Goal: Task Accomplishment & Management: Complete application form

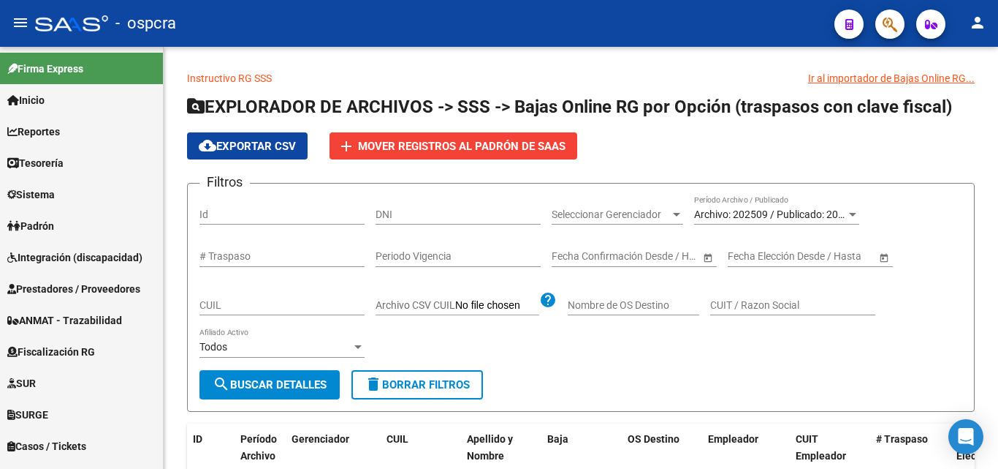
scroll to position [82, 0]
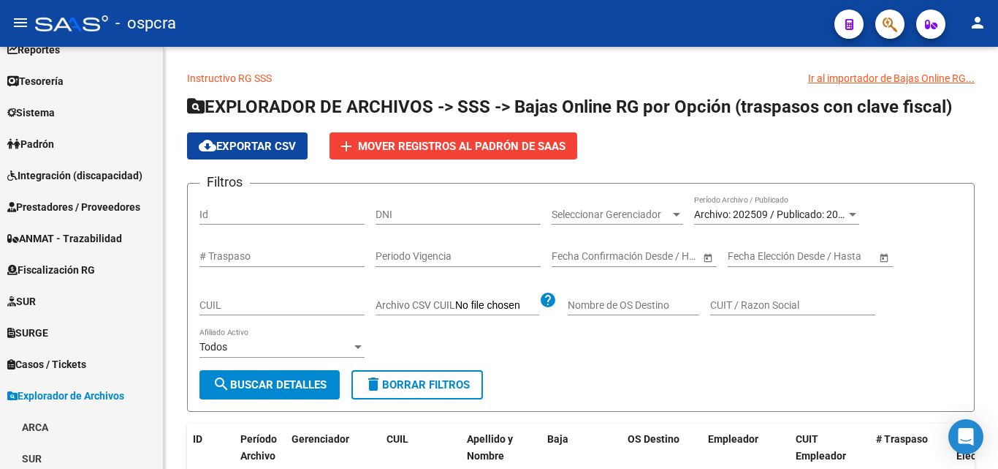
drag, startPoint x: 871, startPoint y: 22, endPoint x: 884, endPoint y: 27, distance: 13.4
click at [875, 22] on div at bounding box center [884, 24] width 41 height 30
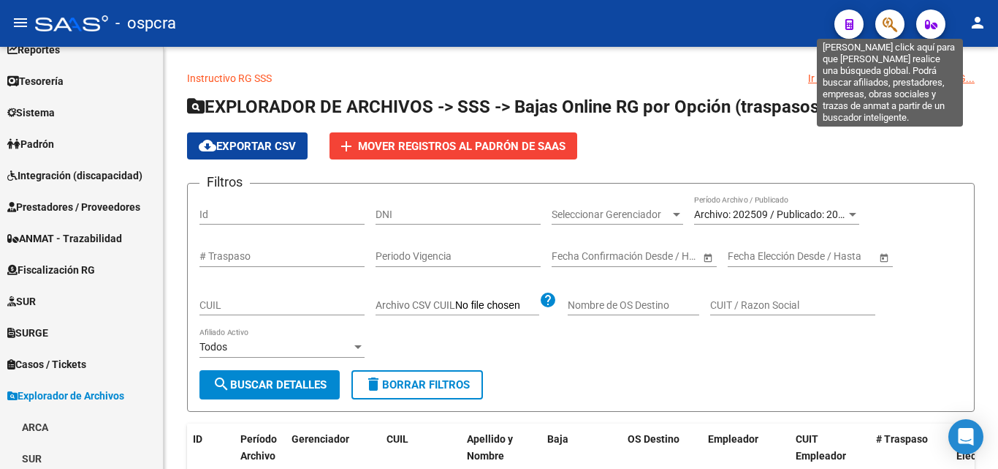
click at [890, 27] on icon "button" at bounding box center [890, 24] width 15 height 17
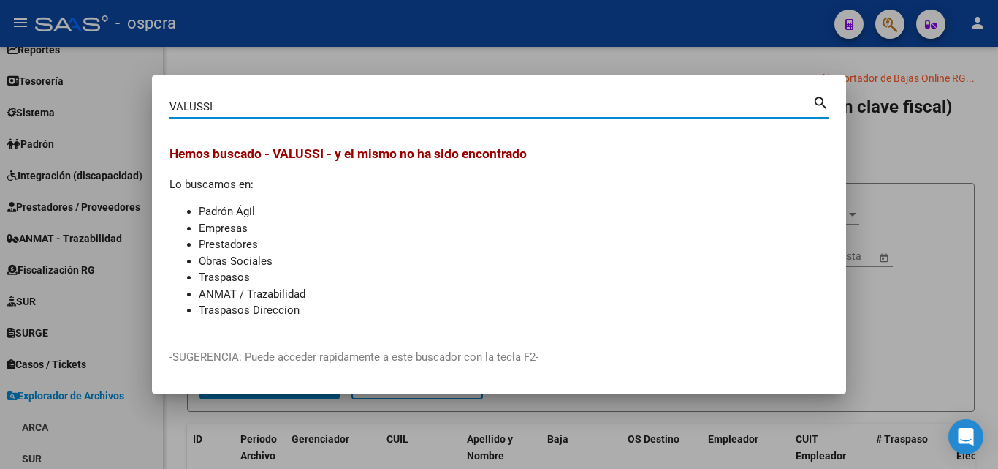
type input "VALUSSI"
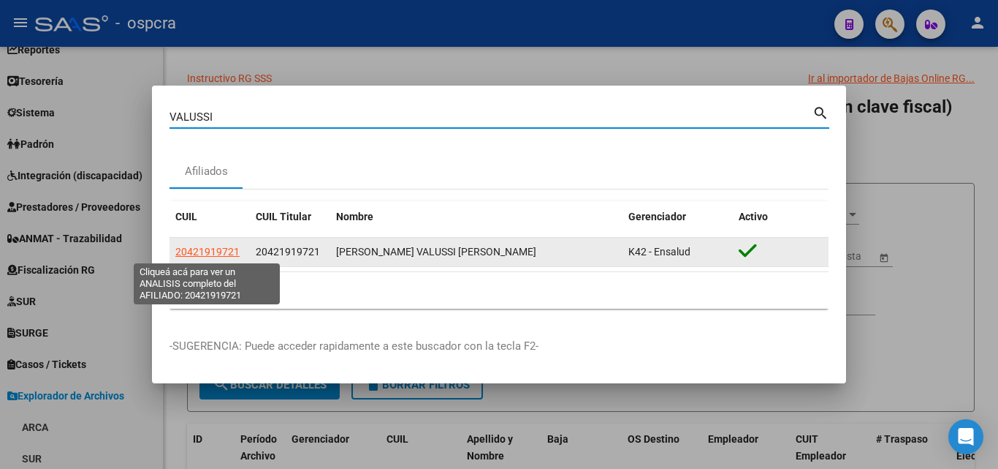
click at [226, 253] on span "20421919721" at bounding box center [207, 252] width 64 height 12
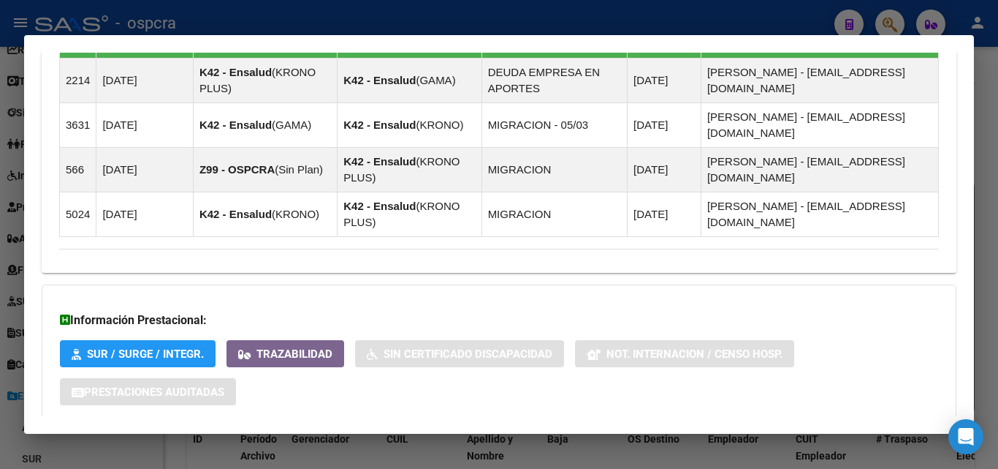
scroll to position [962, 0]
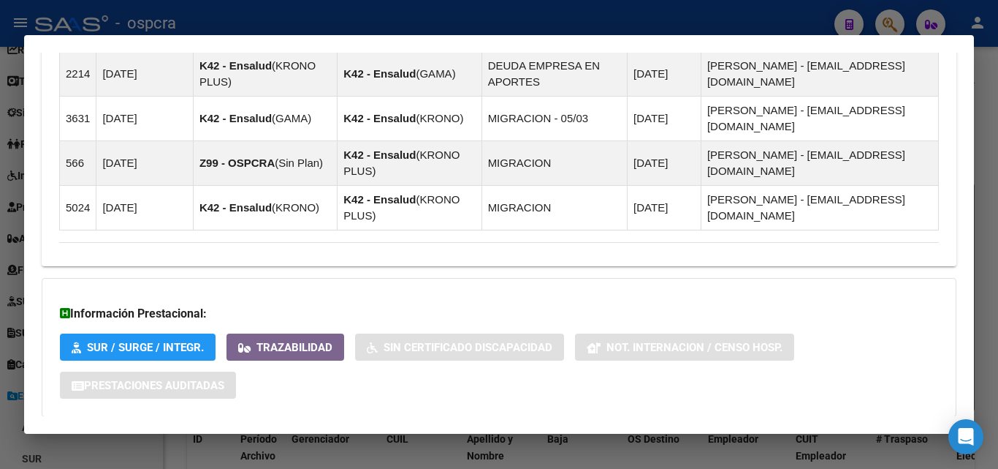
drag, startPoint x: 311, startPoint y: 365, endPoint x: 312, endPoint y: 357, distance: 8.2
click at [311, 439] on span "Aportes y Contribuciones del Afiliado: 20421919721" at bounding box center [218, 446] width 274 height 14
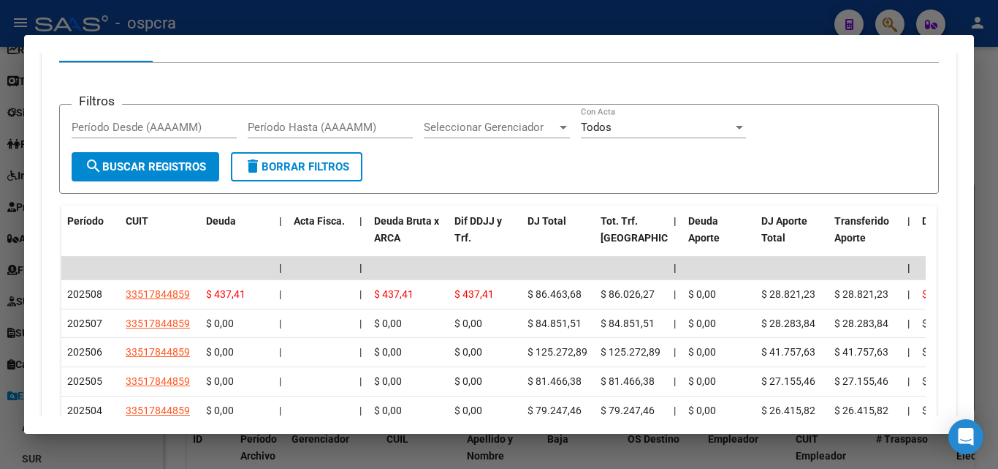
scroll to position [1486, 0]
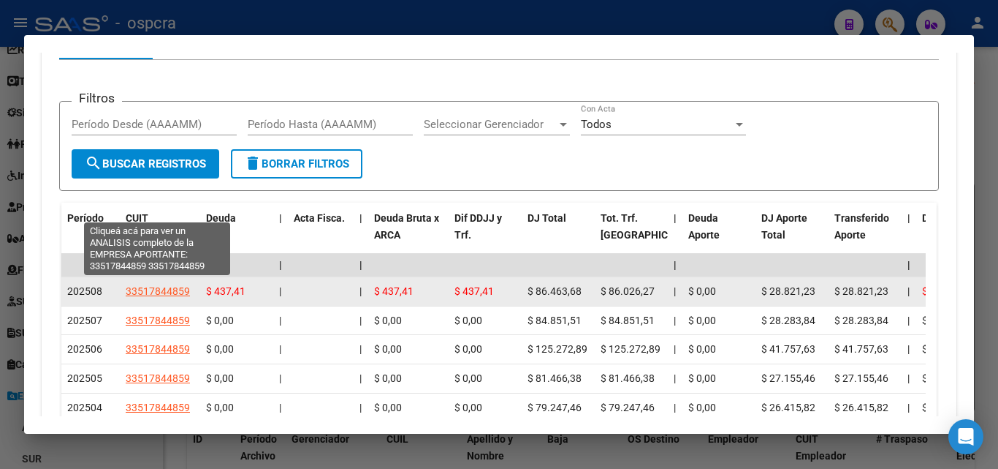
click at [148, 285] on span "33517844859" at bounding box center [158, 291] width 64 height 12
type textarea "33517844859"
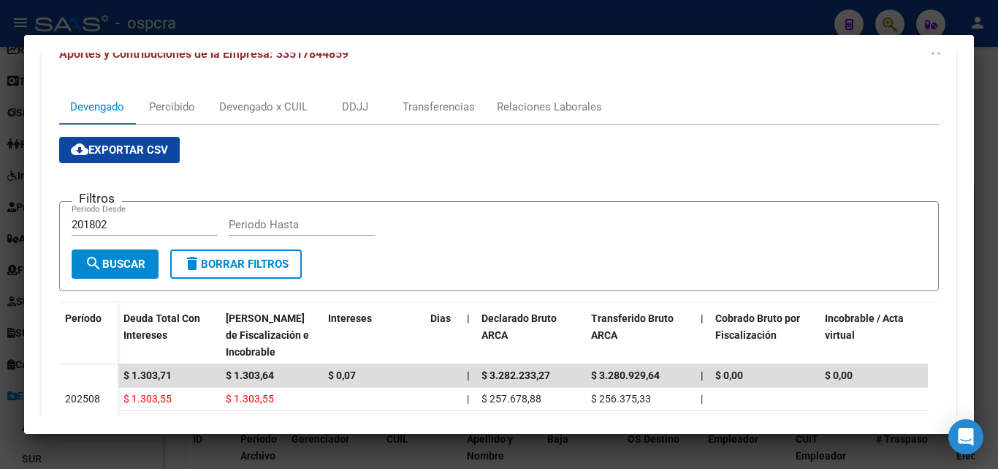
scroll to position [219, 0]
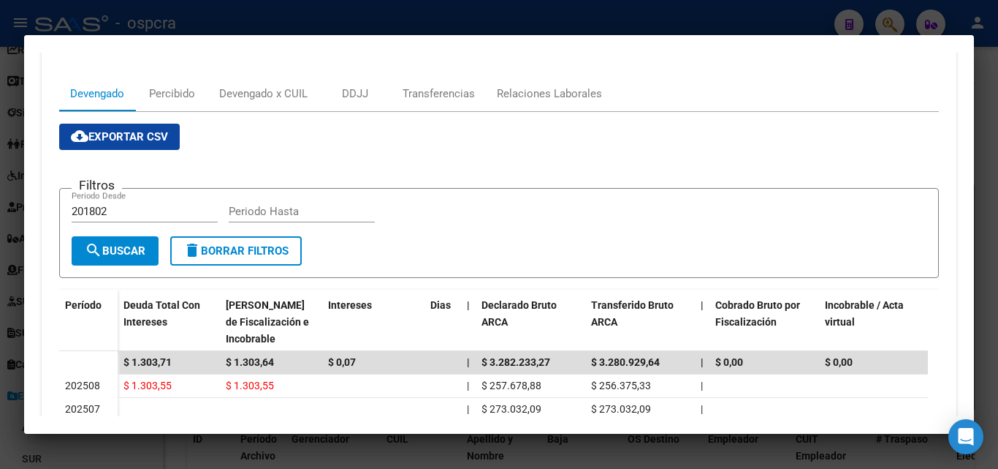
click at [0, 222] on div at bounding box center [499, 234] width 998 height 469
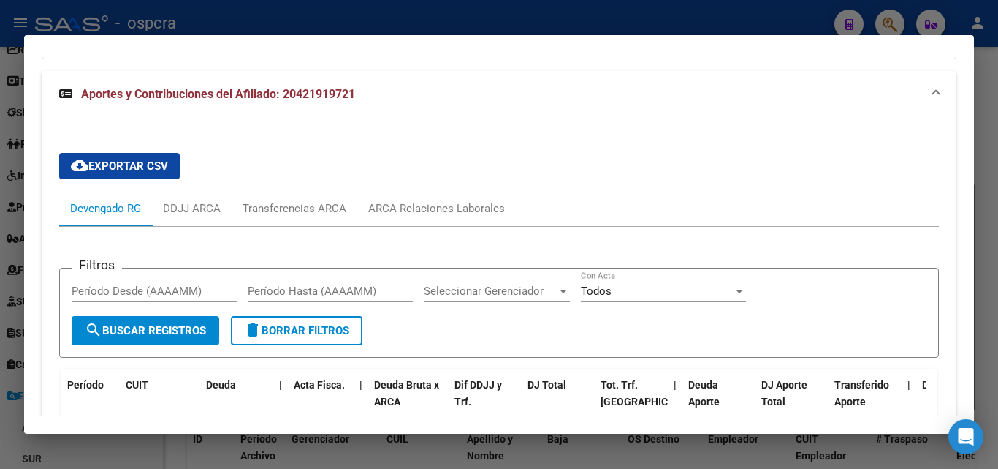
scroll to position [954, 0]
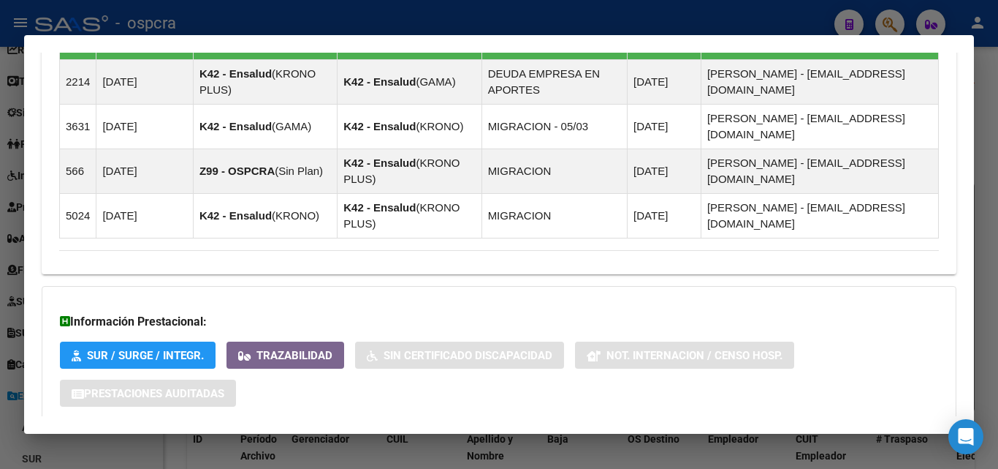
click at [0, 257] on div at bounding box center [499, 234] width 998 height 469
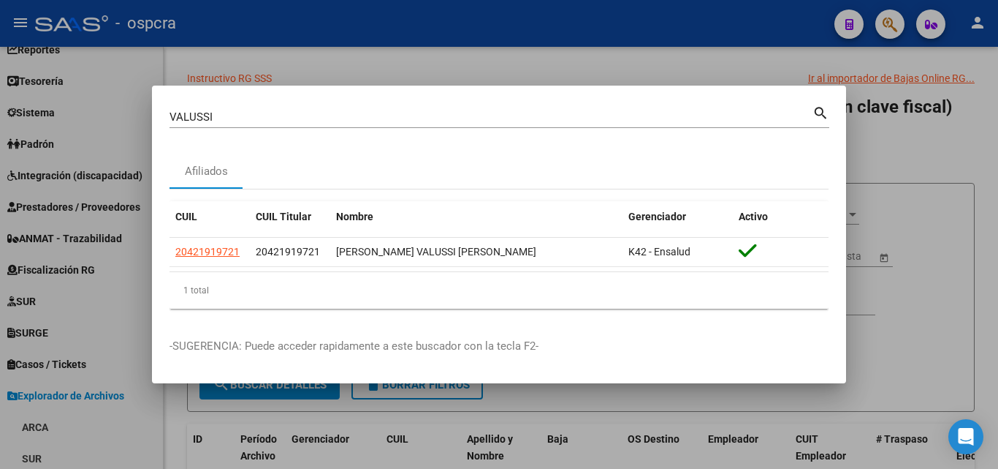
click at [937, 291] on div at bounding box center [499, 234] width 998 height 469
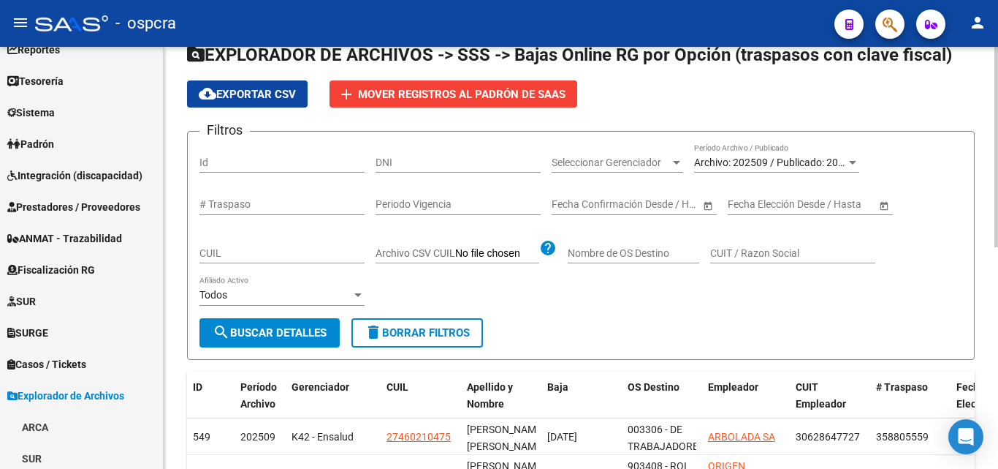
scroll to position [146, 0]
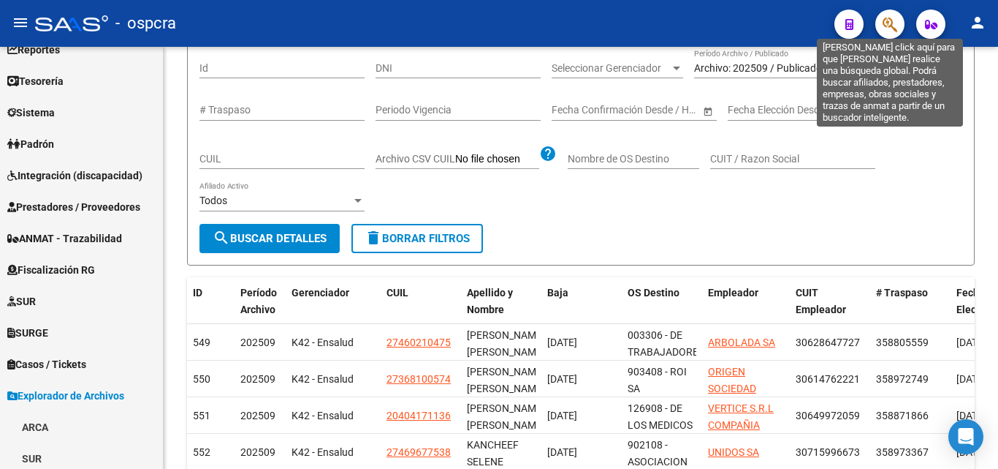
click at [884, 23] on icon "button" at bounding box center [890, 24] width 15 height 17
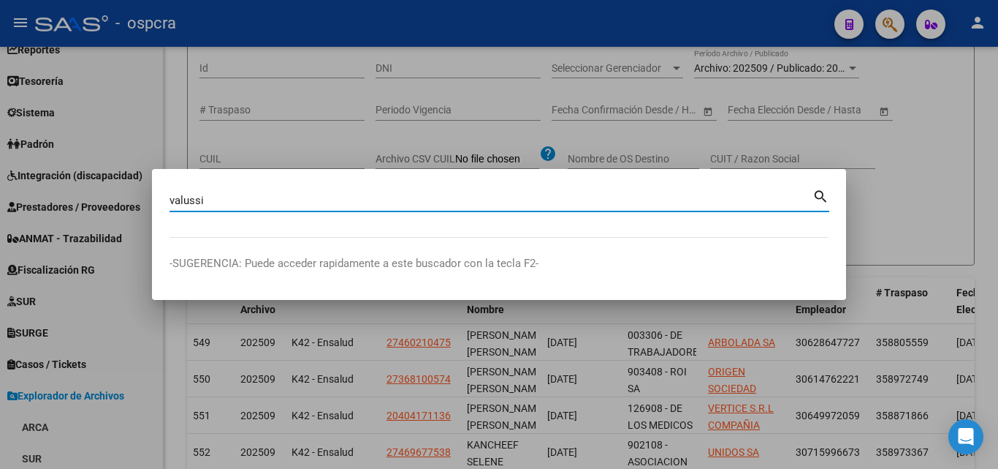
type input "valussi"
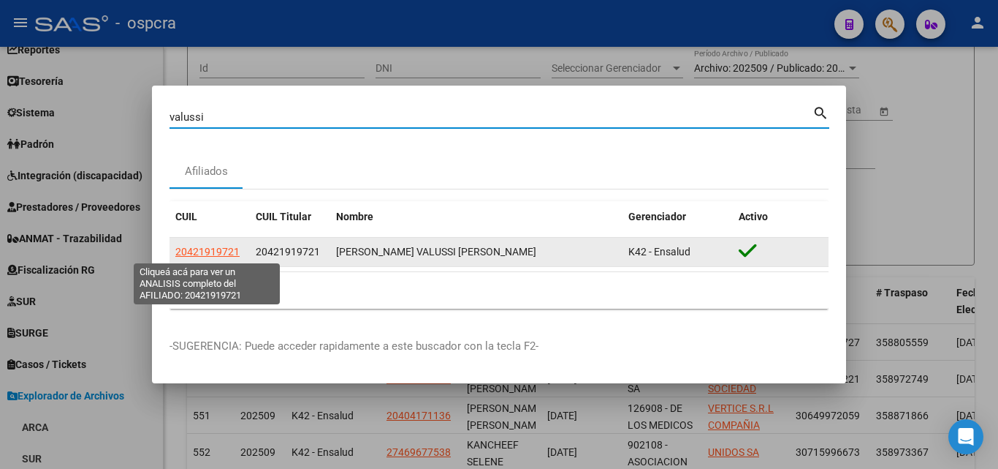
click at [234, 252] on span "20421919721" at bounding box center [207, 252] width 64 height 12
type textarea "20421919721"
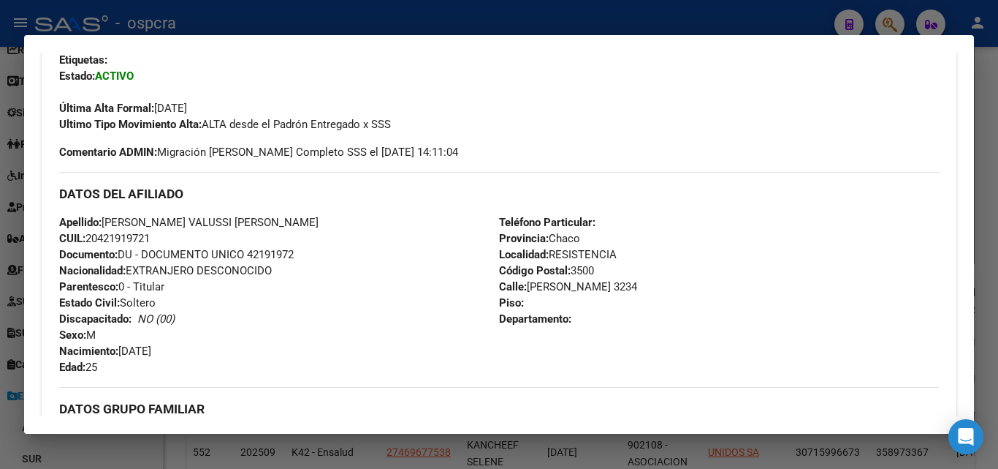
scroll to position [219, 0]
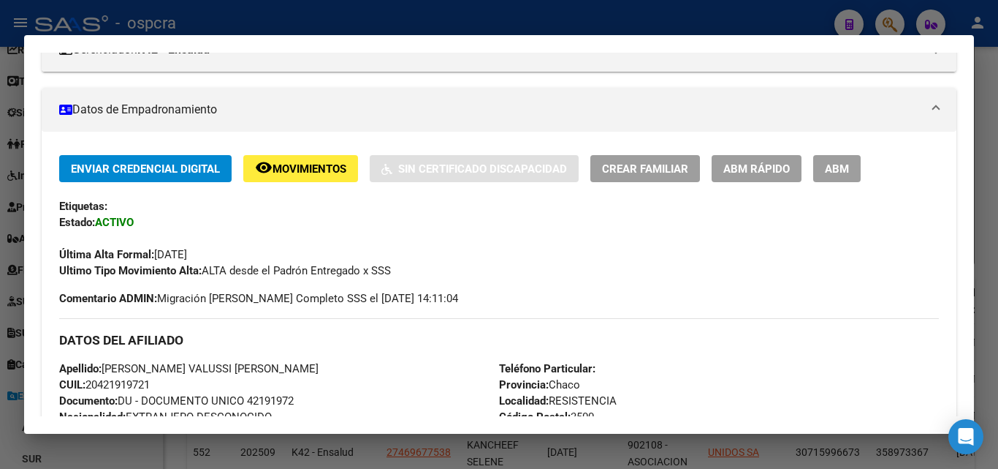
click at [846, 169] on span "ABM" at bounding box center [837, 168] width 24 height 13
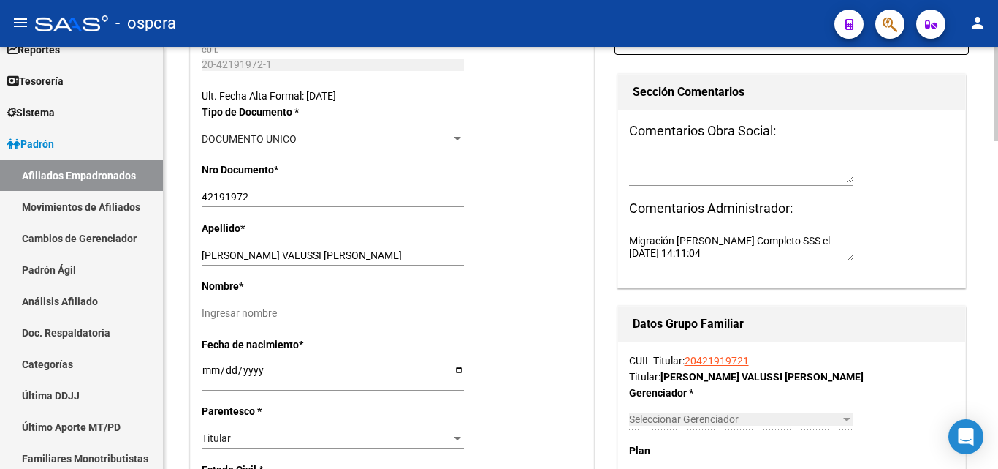
radio input "true"
type input "33-51784485-9"
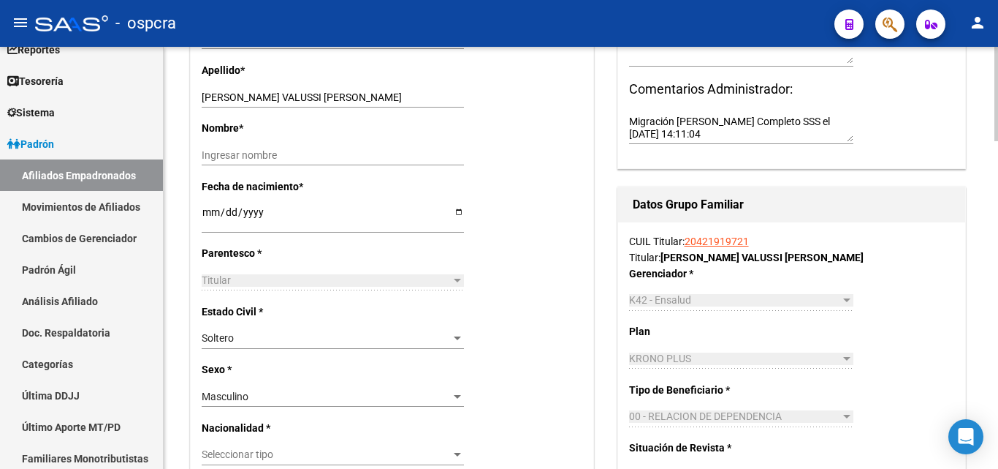
scroll to position [408, 0]
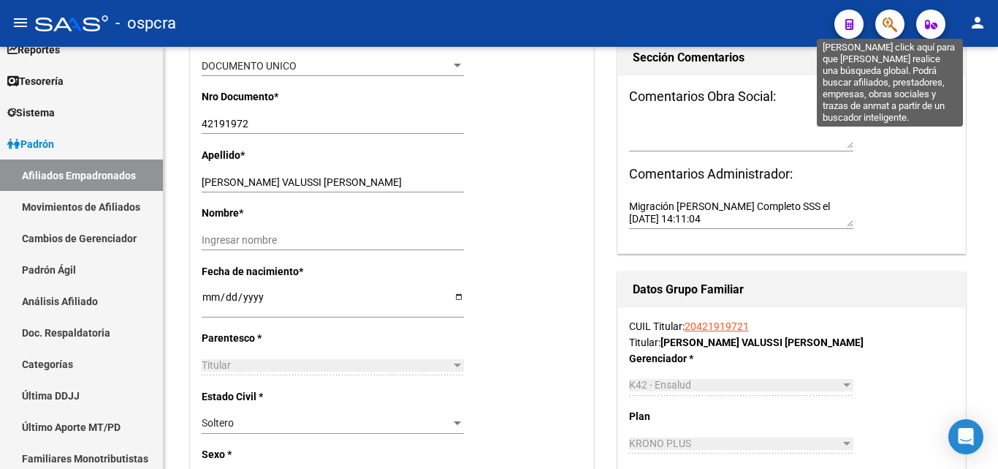
click at [889, 22] on icon "button" at bounding box center [890, 24] width 15 height 17
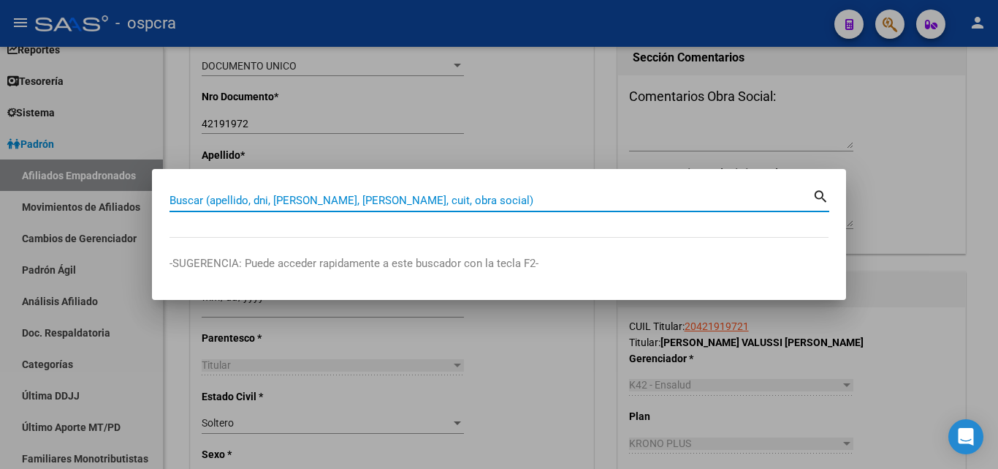
paste input "42191972"
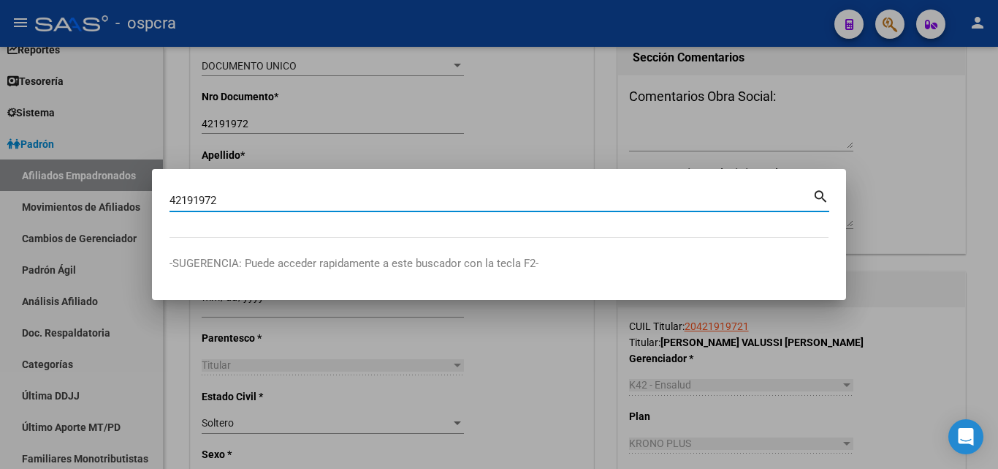
type input "42191972"
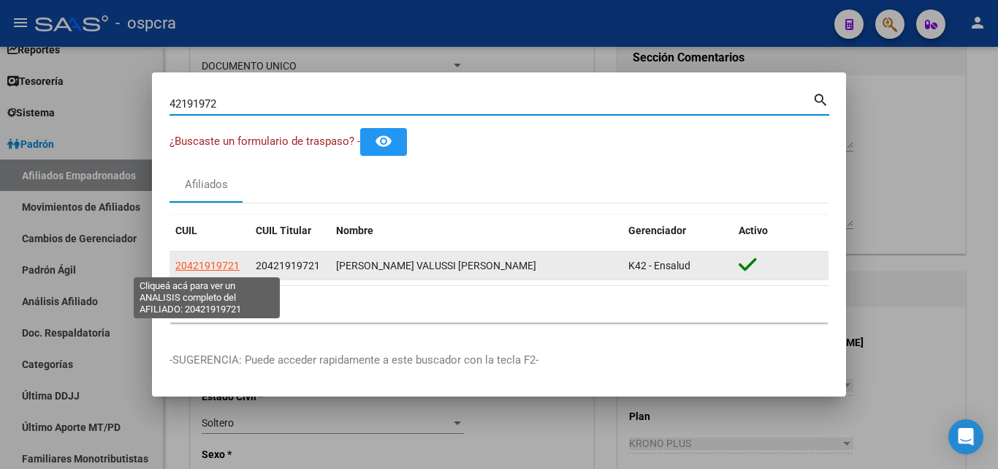
click at [193, 261] on span "20421919721" at bounding box center [207, 265] width 64 height 12
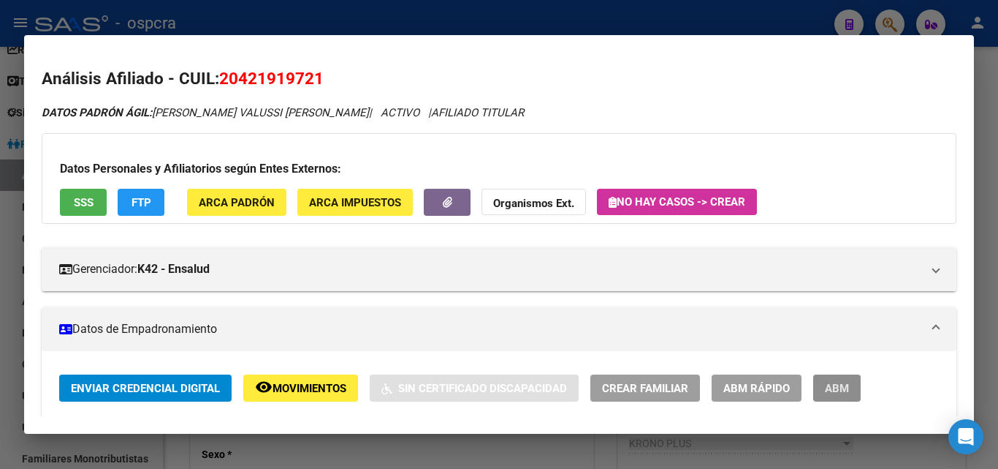
click at [851, 384] on button "ABM" at bounding box center [838, 387] width 48 height 27
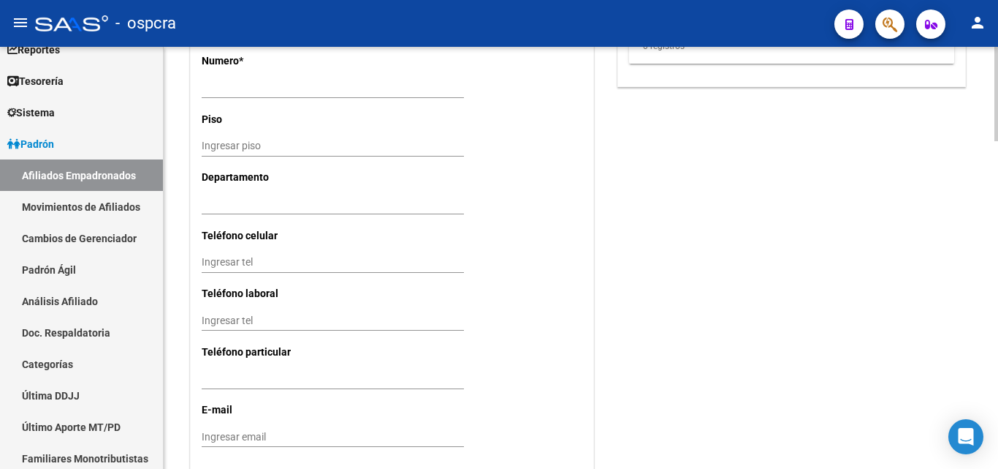
scroll to position [1460, 0]
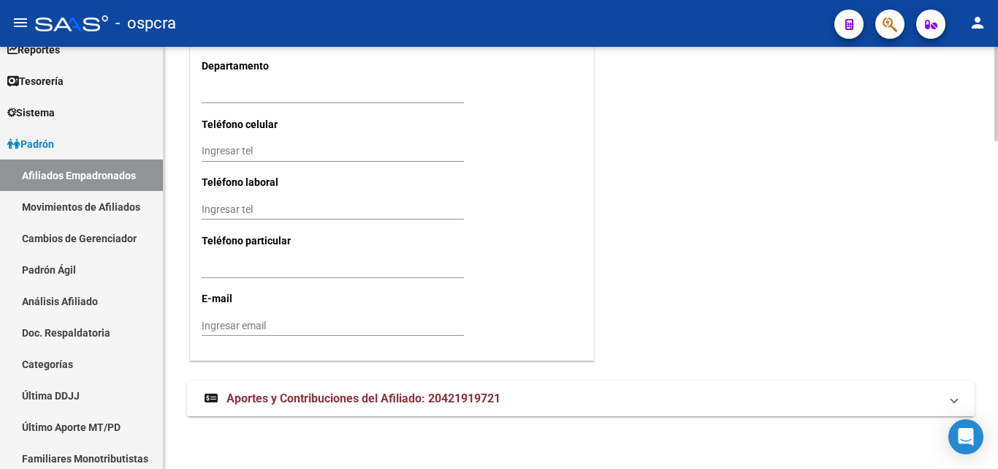
click at [403, 406] on mat-expansion-panel-header "Aportes y Contribuciones del Afiliado: 20421919721" at bounding box center [581, 398] width 788 height 35
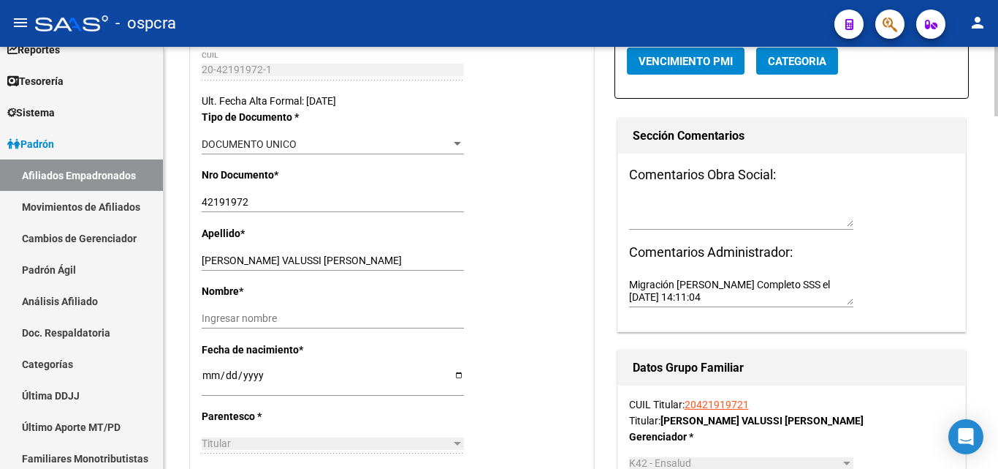
scroll to position [37, 0]
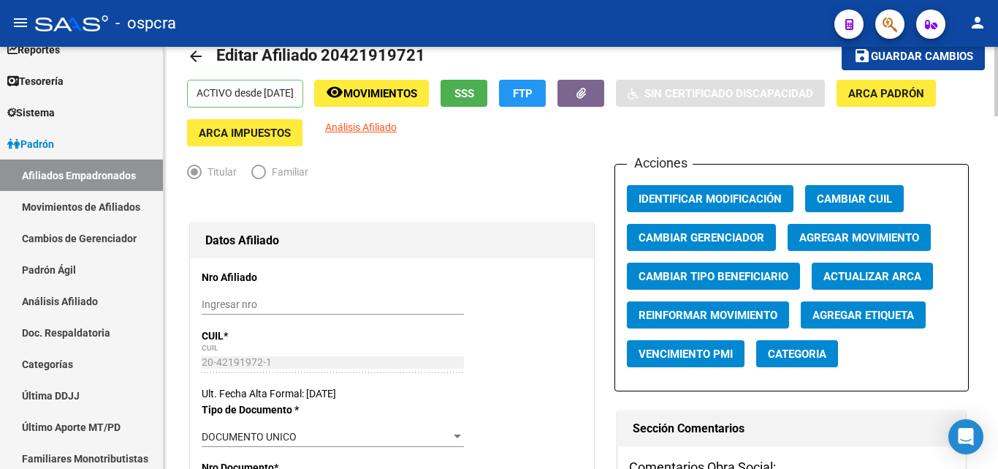
click at [872, 240] on span "Agregar Movimiento" at bounding box center [860, 237] width 120 height 13
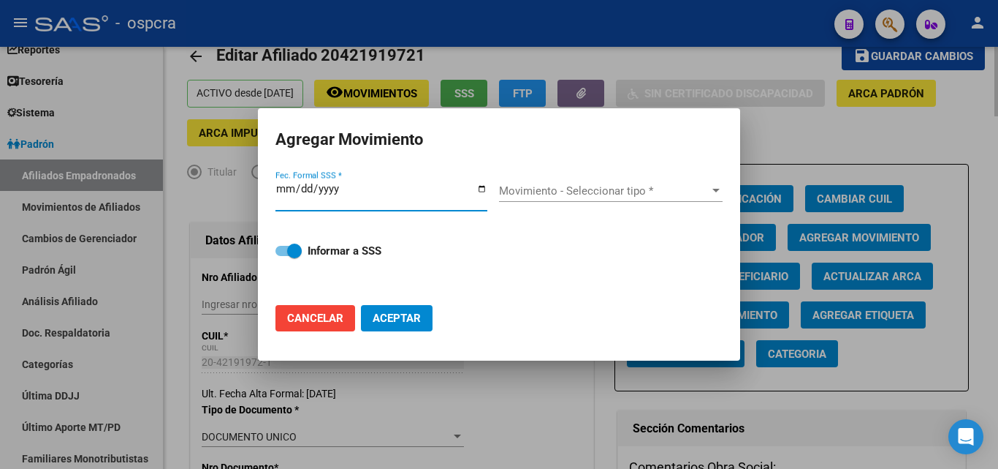
click at [792, 140] on div at bounding box center [499, 234] width 998 height 469
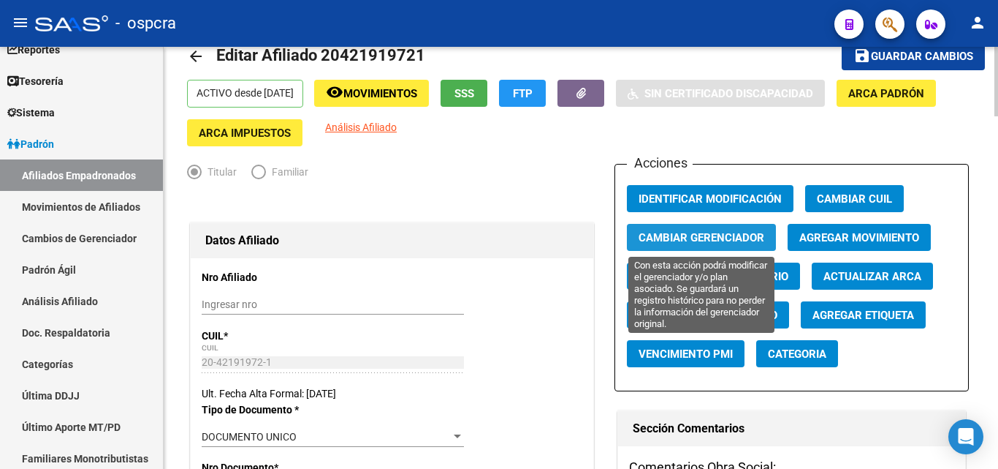
click at [721, 237] on span "Cambiar Gerenciador" at bounding box center [702, 237] width 126 height 13
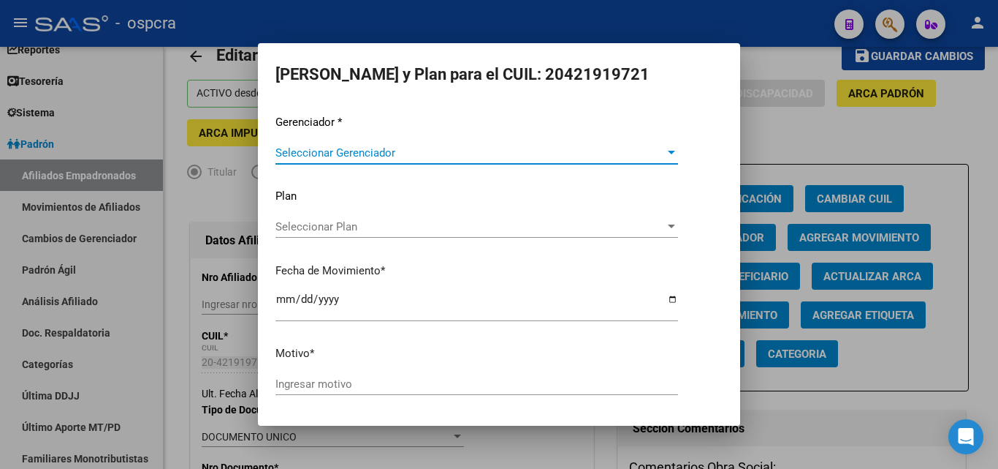
click at [493, 157] on span "Seleccionar Gerenciador" at bounding box center [471, 152] width 390 height 13
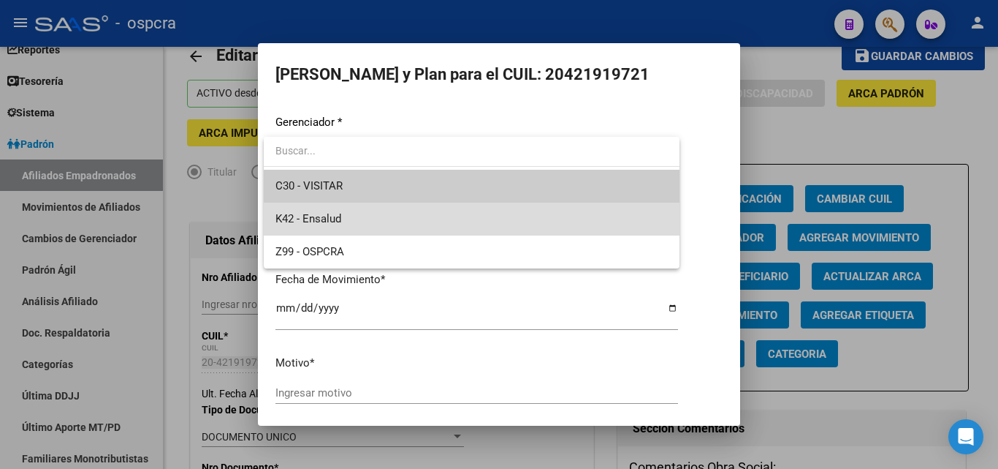
click at [405, 217] on span "K42 - Ensalud" at bounding box center [472, 218] width 393 height 33
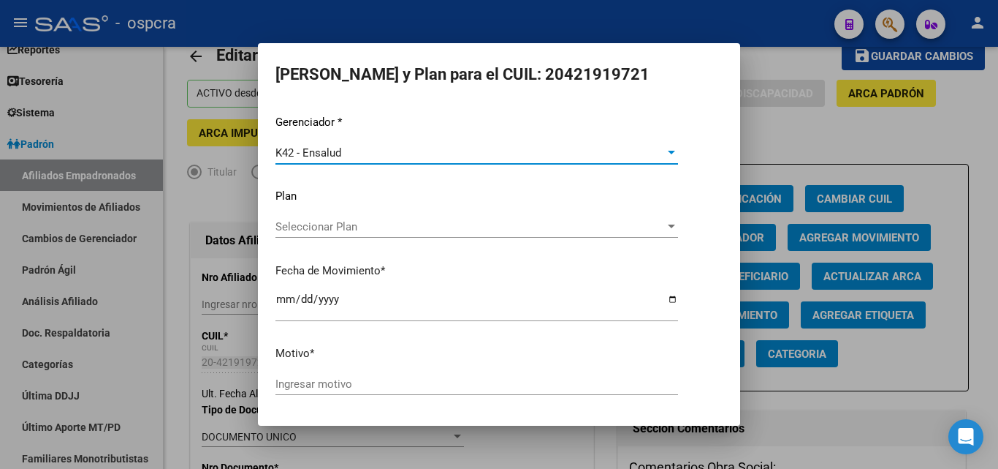
click at [427, 235] on div "Seleccionar Plan Seleccionar Plan" at bounding box center [477, 227] width 403 height 22
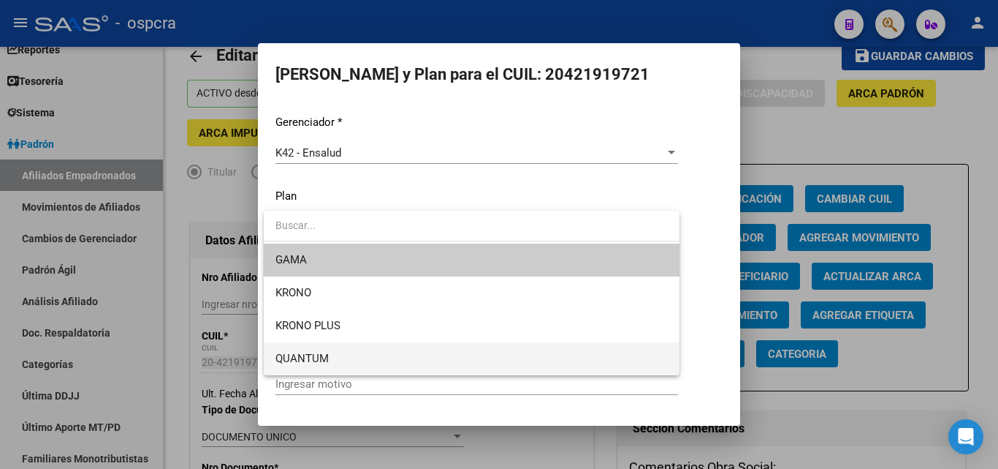
click at [327, 355] on span "QUANTUM" at bounding box center [302, 358] width 53 height 13
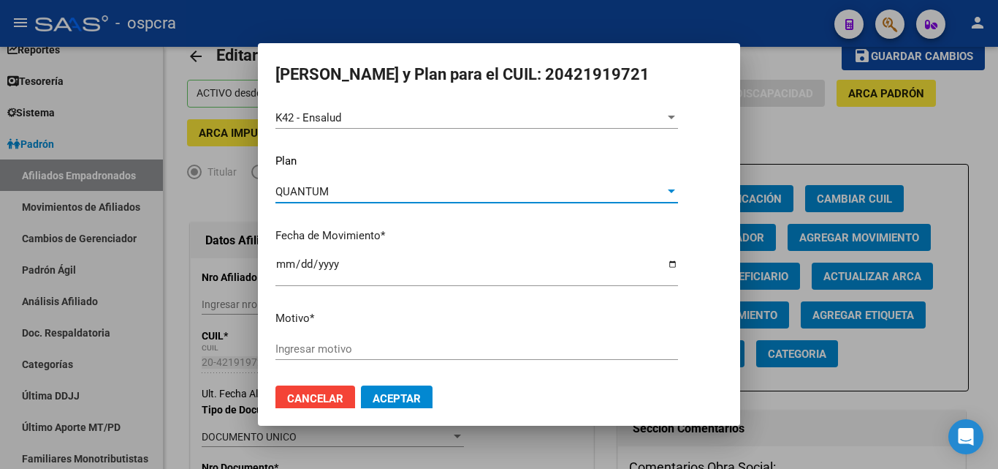
scroll to position [50, 0]
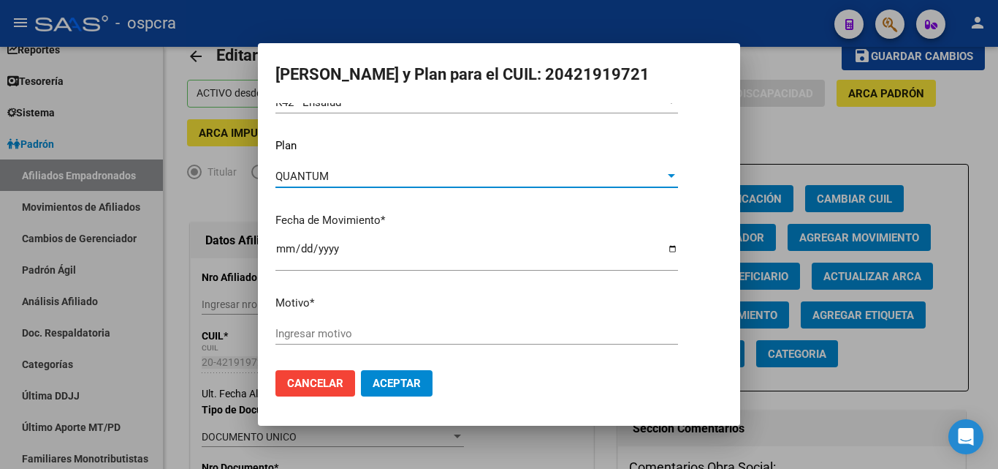
click at [359, 339] on input "Ingresar motivo" at bounding box center [477, 333] width 403 height 13
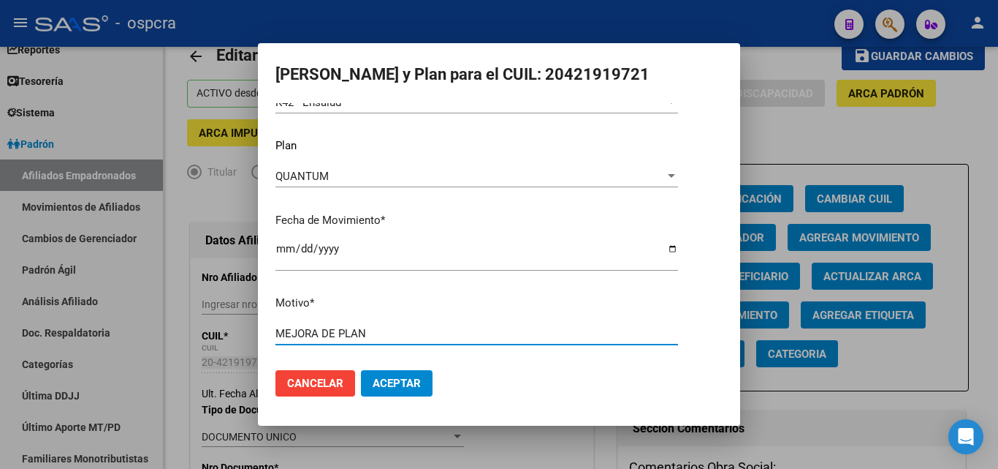
type input "MEJORA DE PLAN"
drag, startPoint x: 414, startPoint y: 386, endPoint x: 408, endPoint y: 369, distance: 17.8
click at [414, 385] on span "Aceptar" at bounding box center [397, 382] width 48 height 13
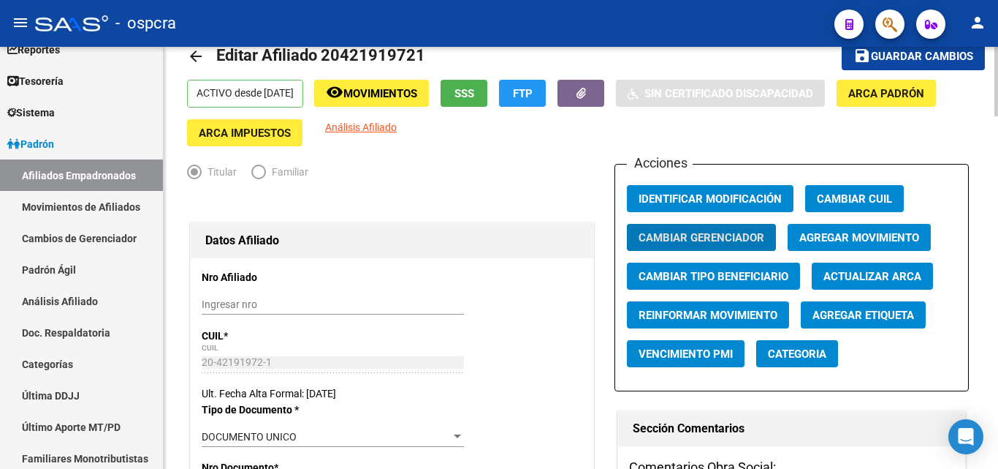
scroll to position [0, 0]
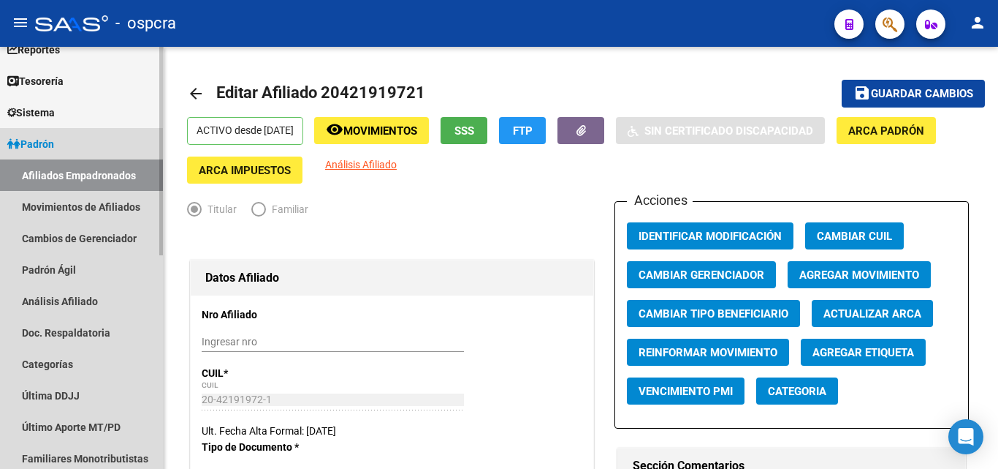
click at [70, 177] on link "Afiliados Empadronados" at bounding box center [81, 174] width 163 height 31
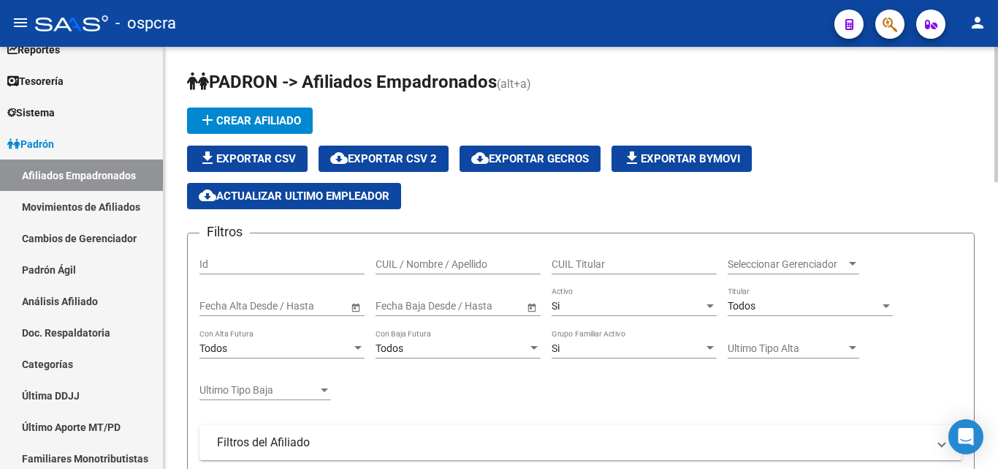
click at [830, 273] on div "Seleccionar Gerenciador Seleccionar Gerenciador" at bounding box center [794, 259] width 132 height 29
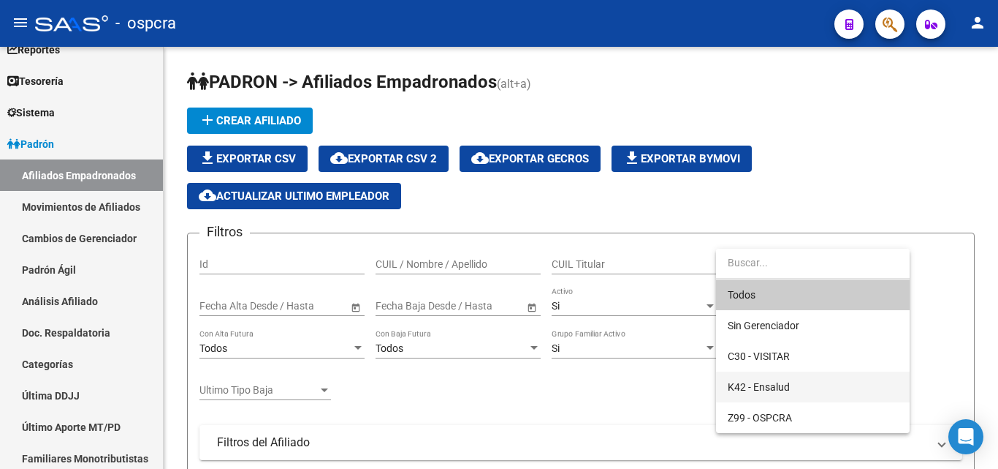
click at [773, 393] on span "K42 - Ensalud" at bounding box center [813, 386] width 170 height 31
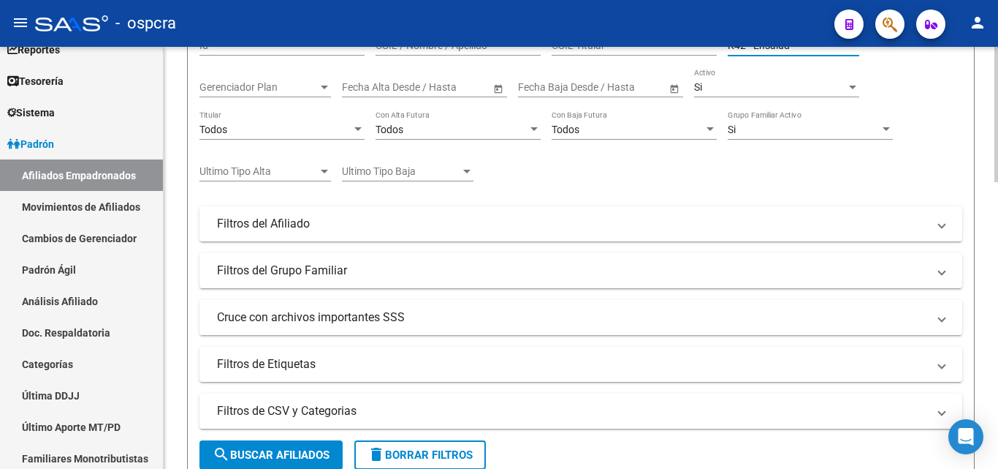
scroll to position [219, 0]
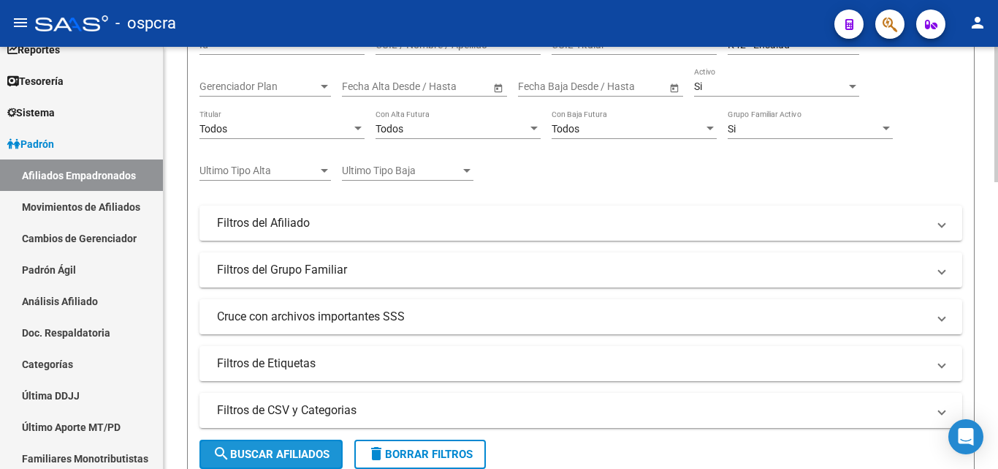
click at [309, 462] on button "search Buscar Afiliados" at bounding box center [271, 453] width 143 height 29
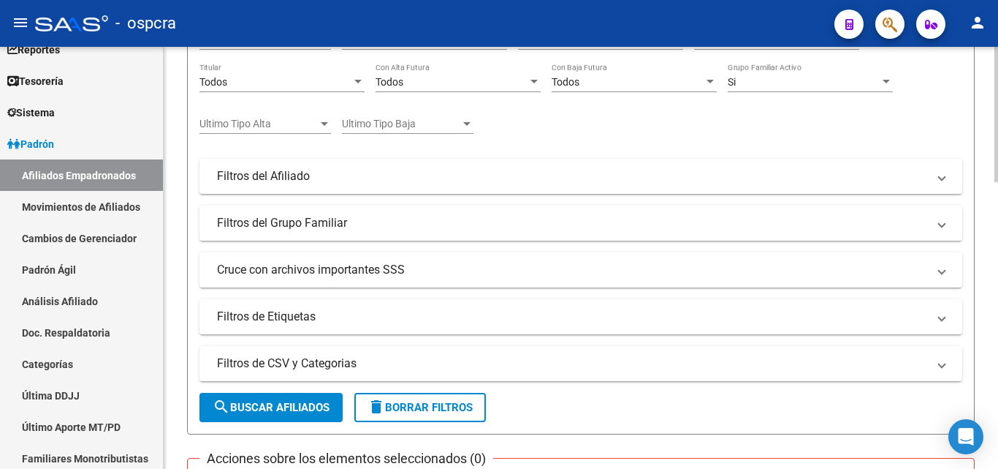
scroll to position [292, 0]
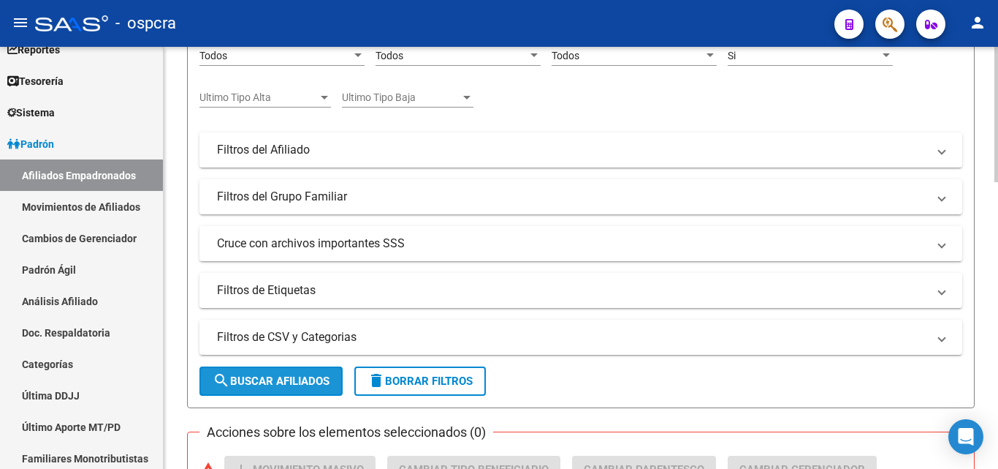
click at [311, 374] on span "search Buscar Afiliados" at bounding box center [271, 380] width 117 height 13
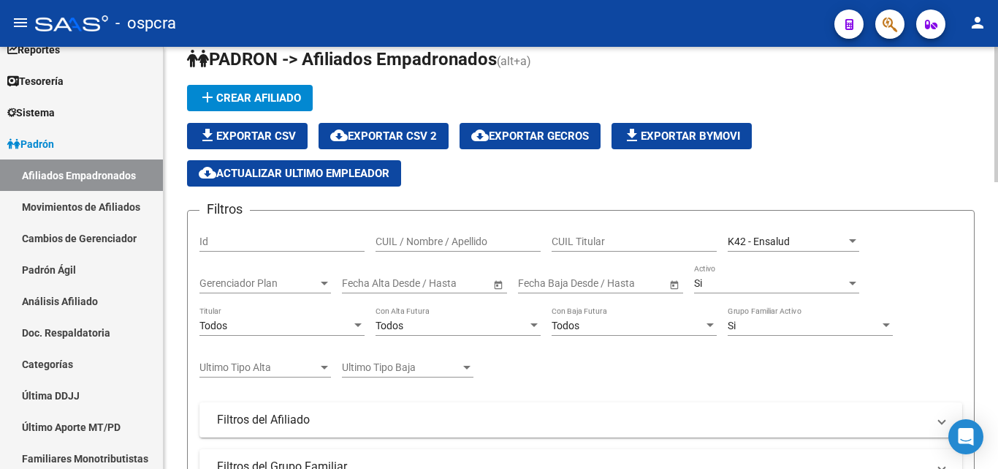
scroll to position [0, 0]
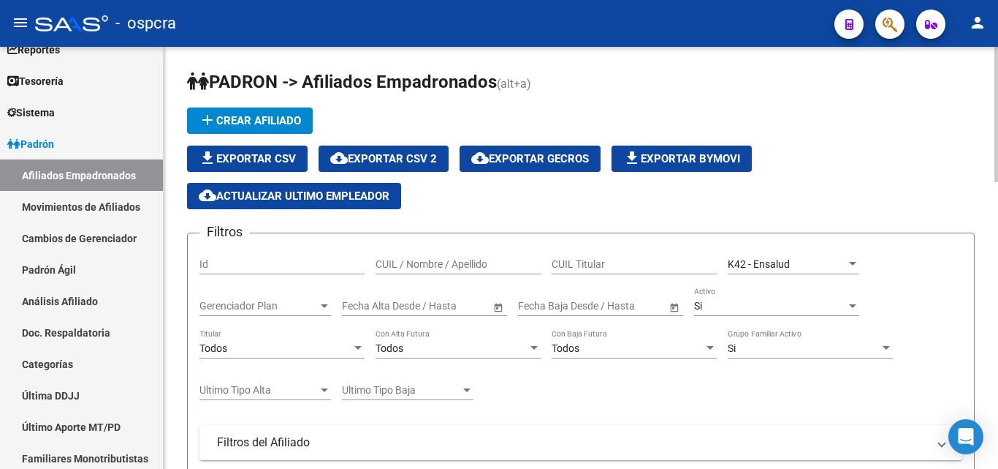
click at [998, 72] on div at bounding box center [997, 114] width 4 height 135
click at [374, 150] on button "cloud_download Exportar CSV 2" at bounding box center [384, 158] width 130 height 26
click at [892, 26] on icon "button" at bounding box center [890, 24] width 15 height 17
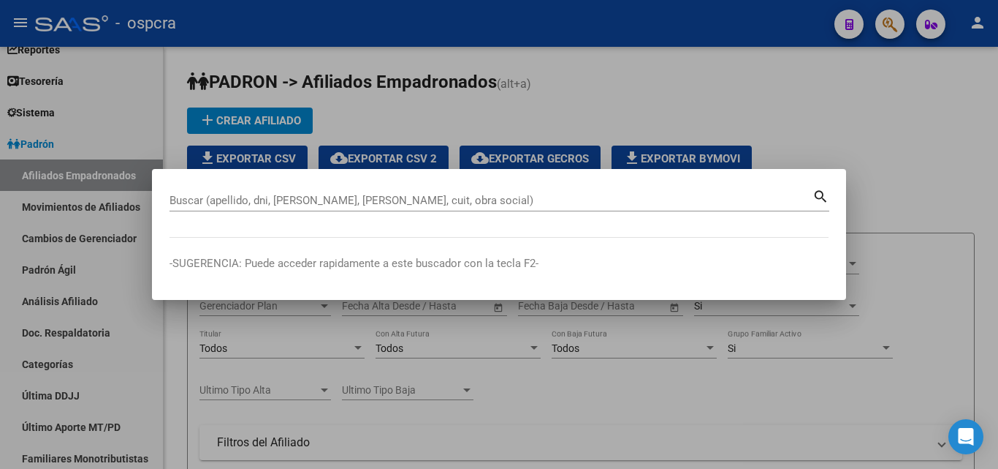
drag, startPoint x: 192, startPoint y: 200, endPoint x: 165, endPoint y: 205, distance: 27.0
drag, startPoint x: 165, startPoint y: 205, endPoint x: 474, endPoint y: 196, distance: 309.3
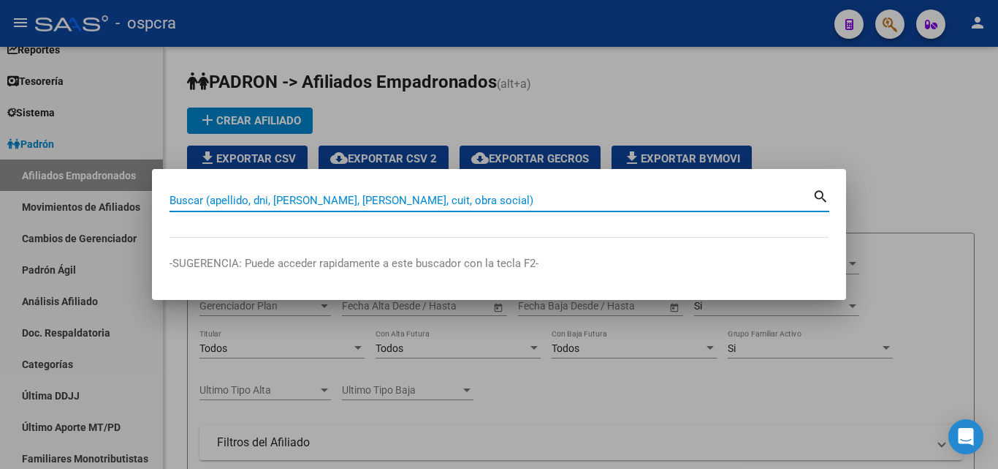
drag, startPoint x: 474, startPoint y: 196, endPoint x: 166, endPoint y: 200, distance: 308.5
drag, startPoint x: 166, startPoint y: 200, endPoint x: 466, endPoint y: 199, distance: 300.4
paste input "42191972"
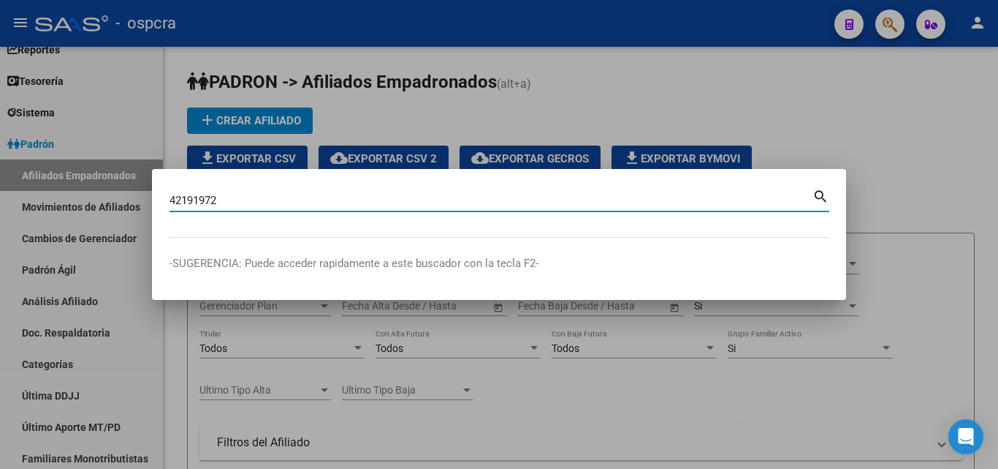
type input "42191972"
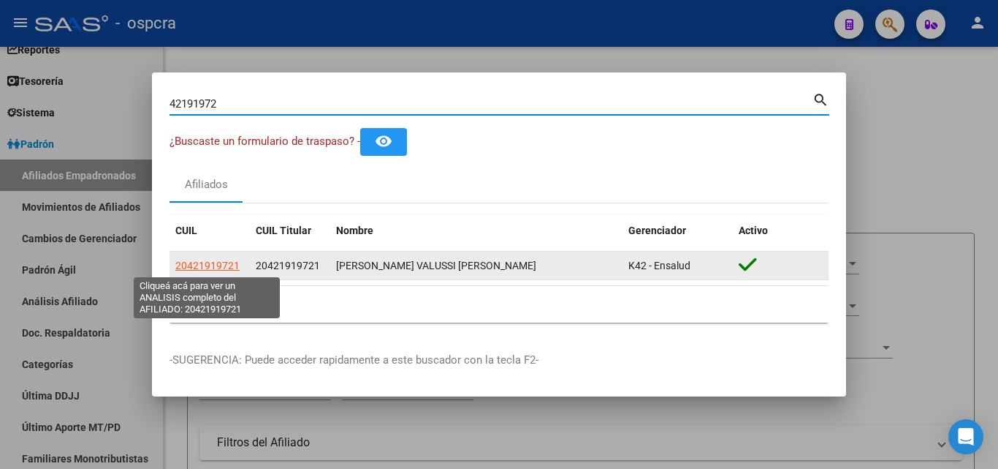
click at [220, 268] on span "20421919721" at bounding box center [207, 265] width 64 height 12
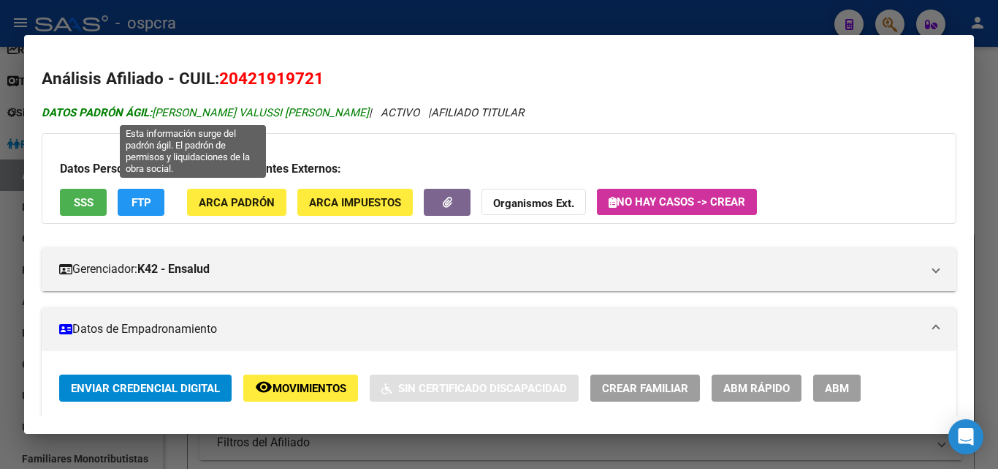
drag, startPoint x: 154, startPoint y: 115, endPoint x: 342, endPoint y: 116, distance: 187.9
click at [342, 116] on span "DATOS [PERSON_NAME] ÁGIL: [PERSON_NAME] VALUSSI [PERSON_NAME]" at bounding box center [205, 112] width 327 height 13
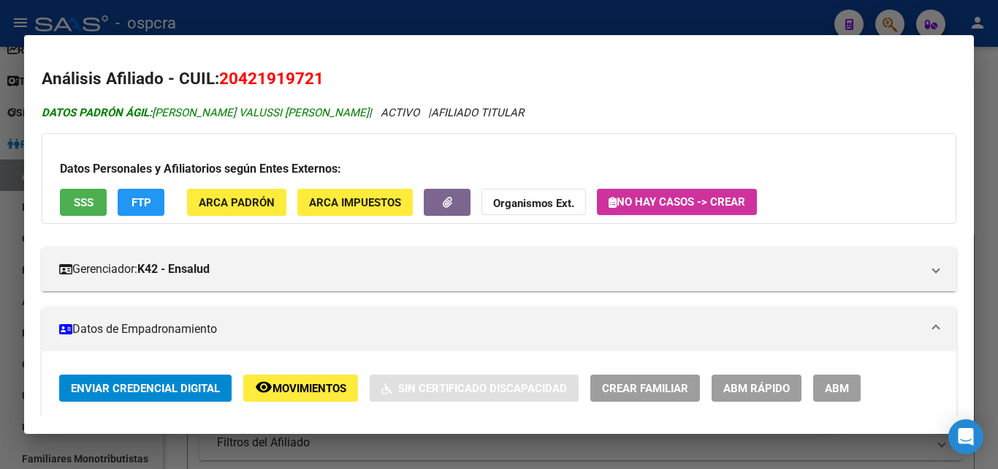
copy span "[PERSON_NAME] VALUSSI [PERSON_NAME]"
drag, startPoint x: 242, startPoint y: 77, endPoint x: 318, endPoint y: 72, distance: 76.2
click at [318, 72] on span "20421919721" at bounding box center [271, 78] width 105 height 19
copy span "42191972"
click at [0, 307] on div at bounding box center [499, 234] width 998 height 469
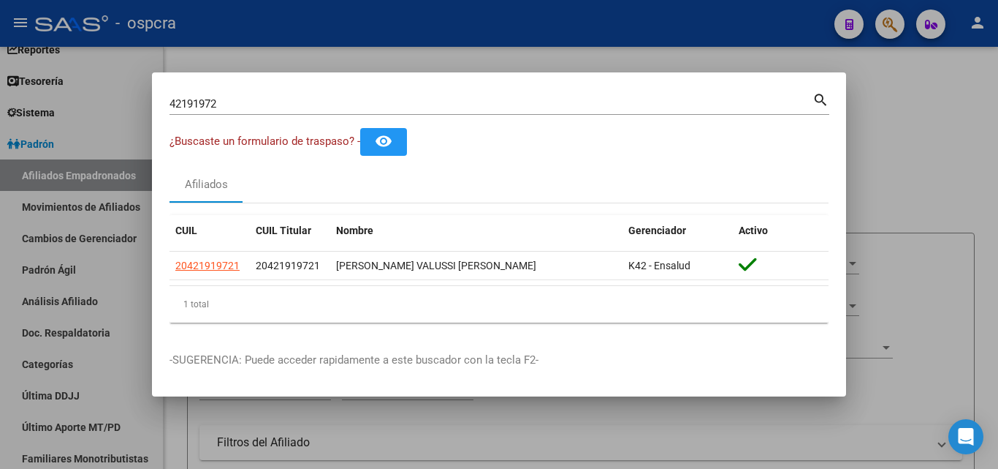
click at [0, 280] on div at bounding box center [499, 234] width 998 height 469
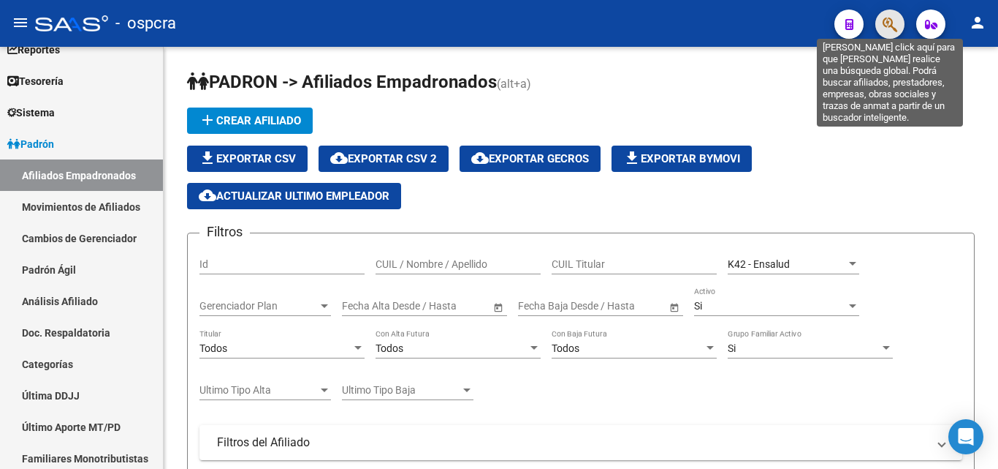
click at [891, 21] on icon "button" at bounding box center [890, 24] width 15 height 17
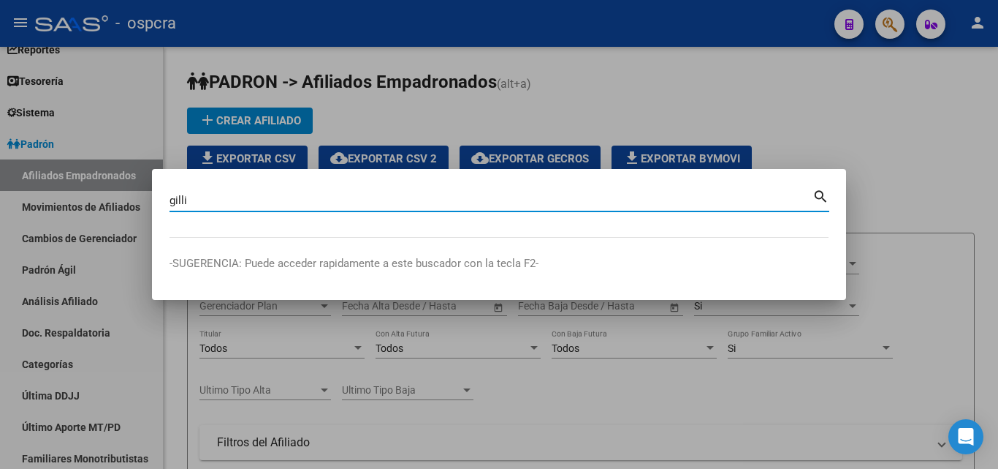
type input "gilli"
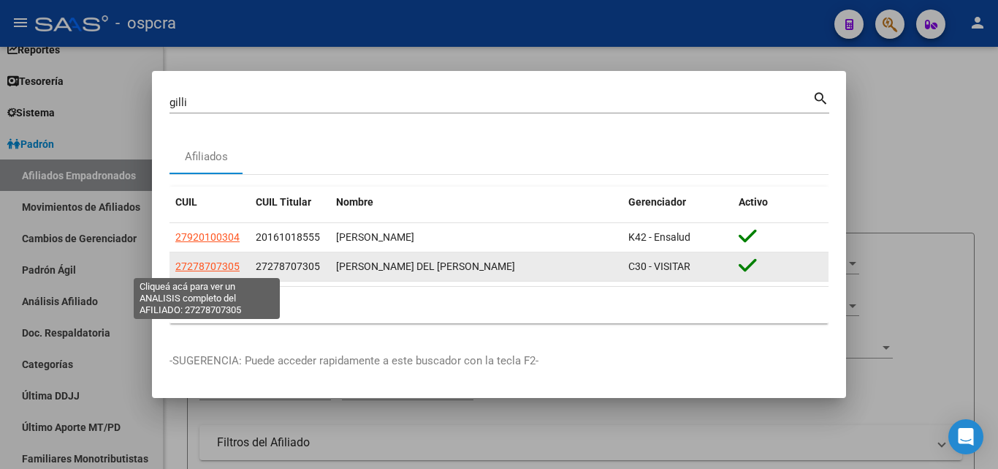
click at [195, 268] on span "27278707305" at bounding box center [207, 266] width 64 height 12
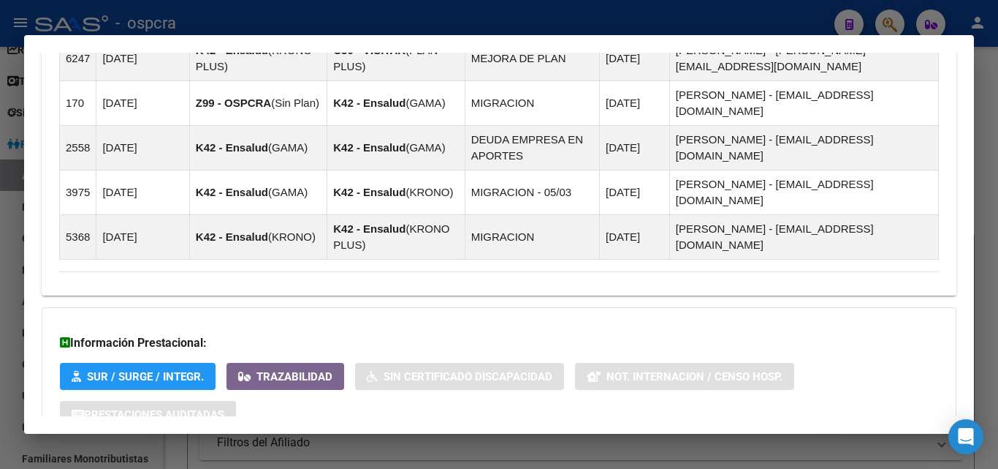
scroll to position [1098, 0]
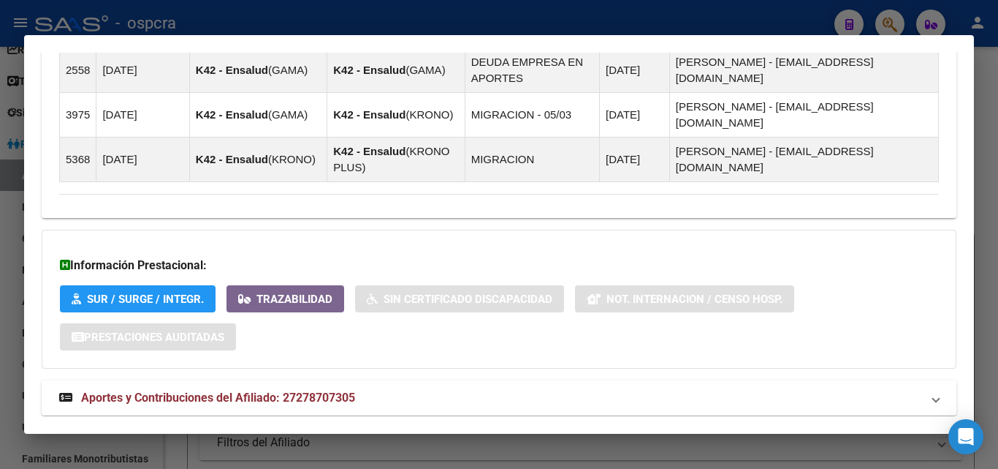
click at [262, 390] on span "Aportes y Contribuciones del Afiliado: 27278707305" at bounding box center [218, 397] width 274 height 14
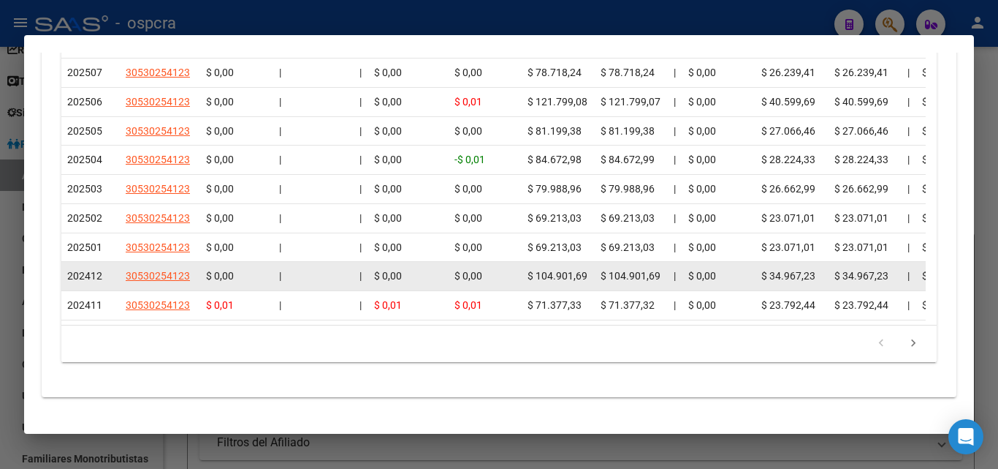
scroll to position [1748, 0]
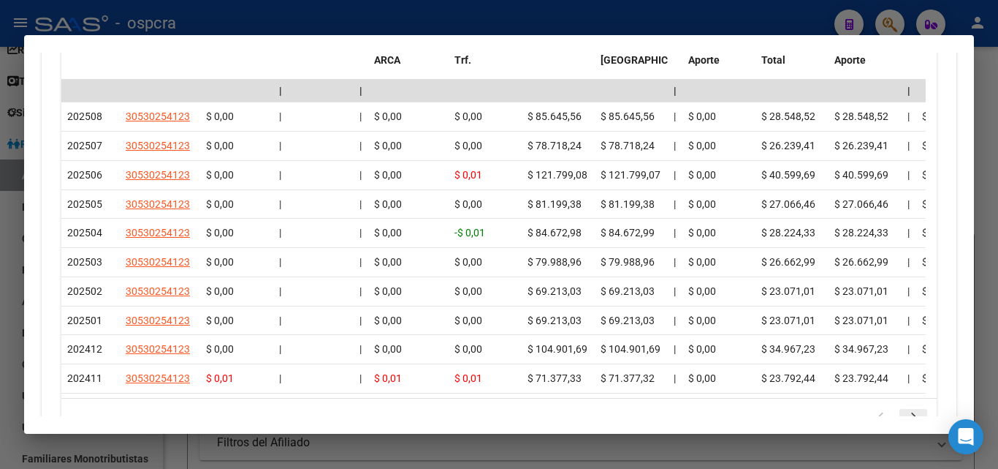
click at [904, 409] on icon "go to next page" at bounding box center [913, 418] width 19 height 18
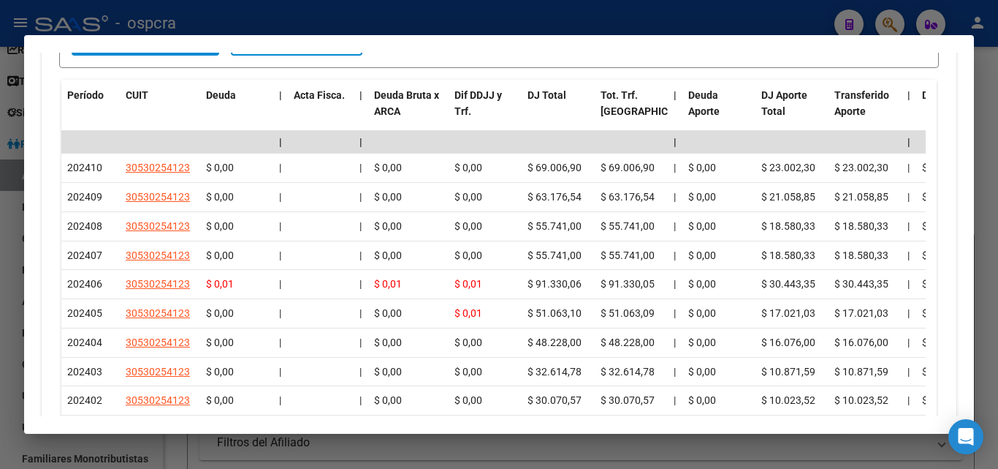
scroll to position [1821, 0]
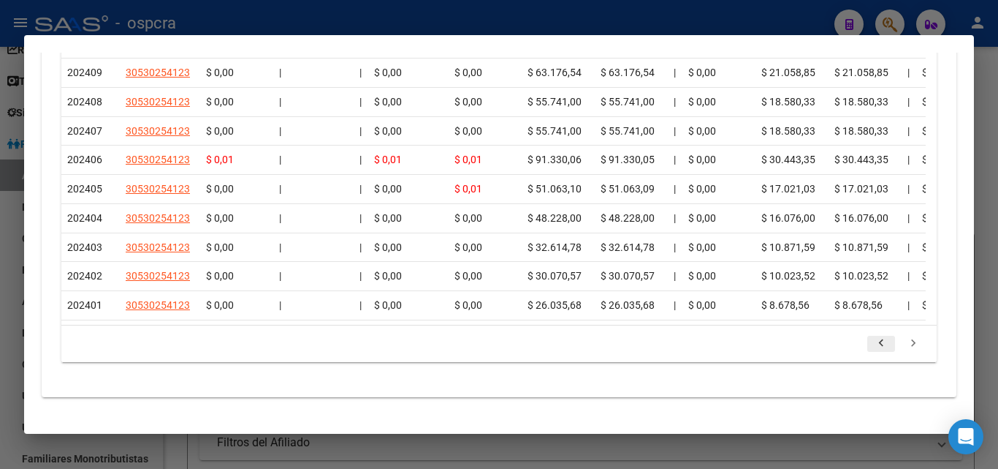
click at [873, 336] on icon "go to previous page" at bounding box center [881, 345] width 19 height 18
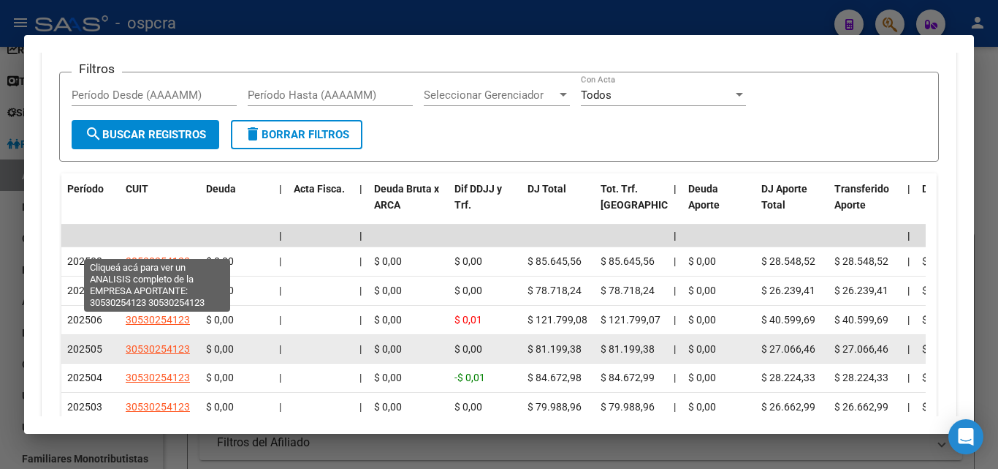
scroll to position [1601, 0]
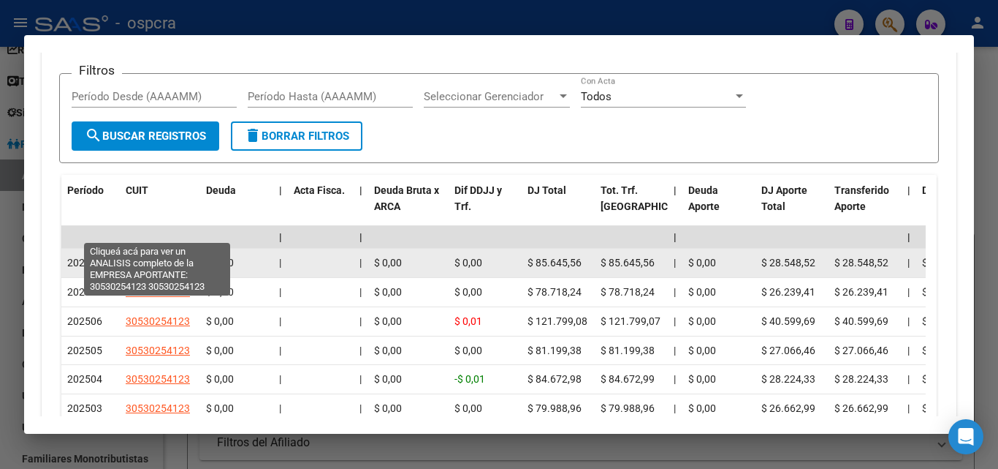
click at [177, 257] on span "30530254123" at bounding box center [158, 263] width 64 height 12
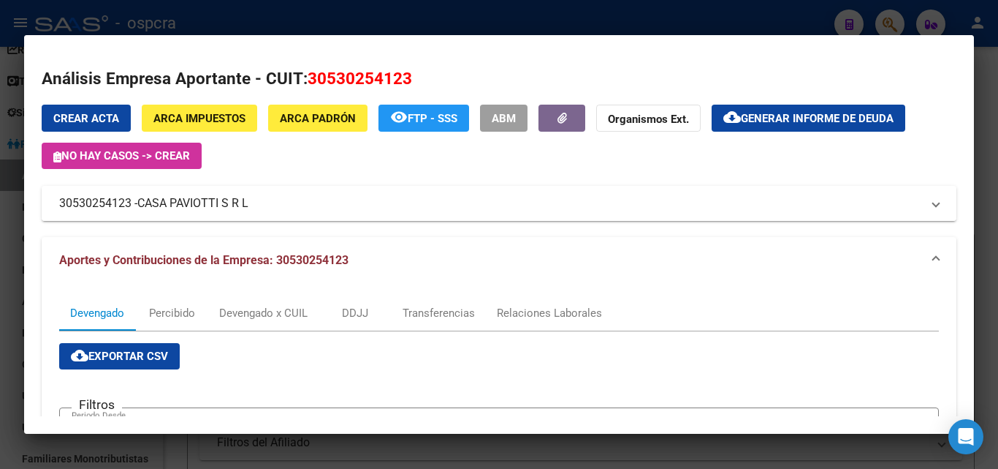
click at [201, 209] on span "CASA PAVIOTTI S R L" at bounding box center [192, 203] width 111 height 18
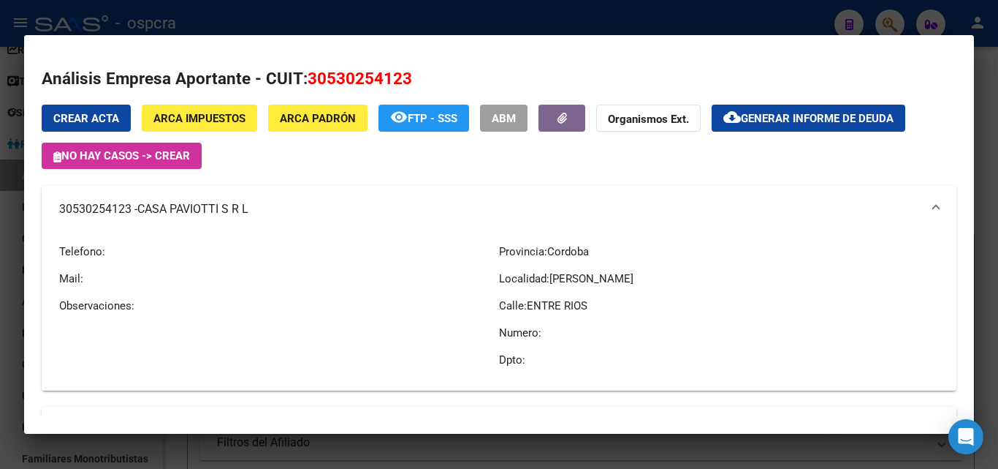
click at [0, 278] on div at bounding box center [499, 234] width 998 height 469
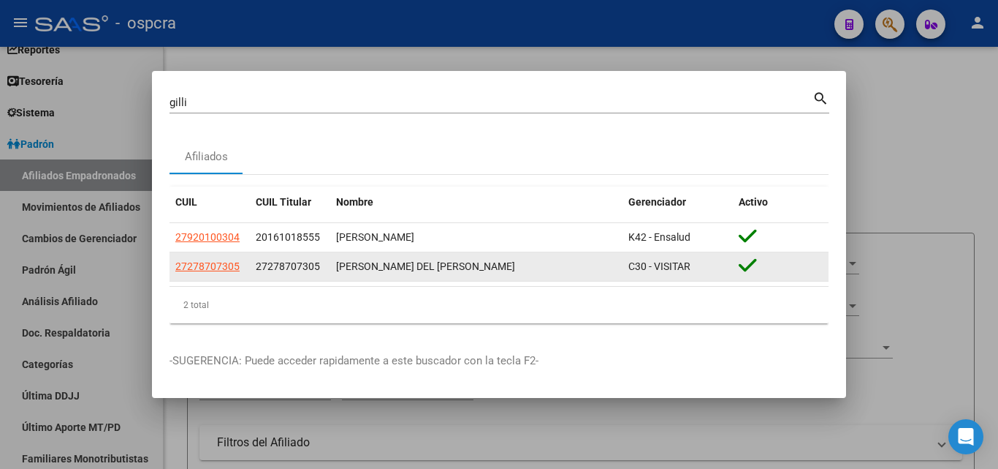
click at [211, 259] on app-link-go-to "27278707305" at bounding box center [207, 266] width 64 height 17
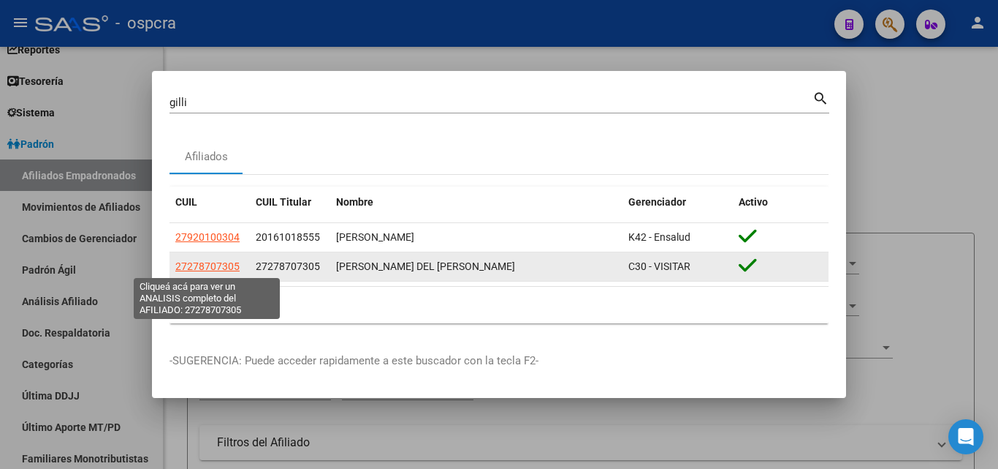
click at [214, 262] on span "27278707305" at bounding box center [207, 266] width 64 height 12
type textarea "27278707305"
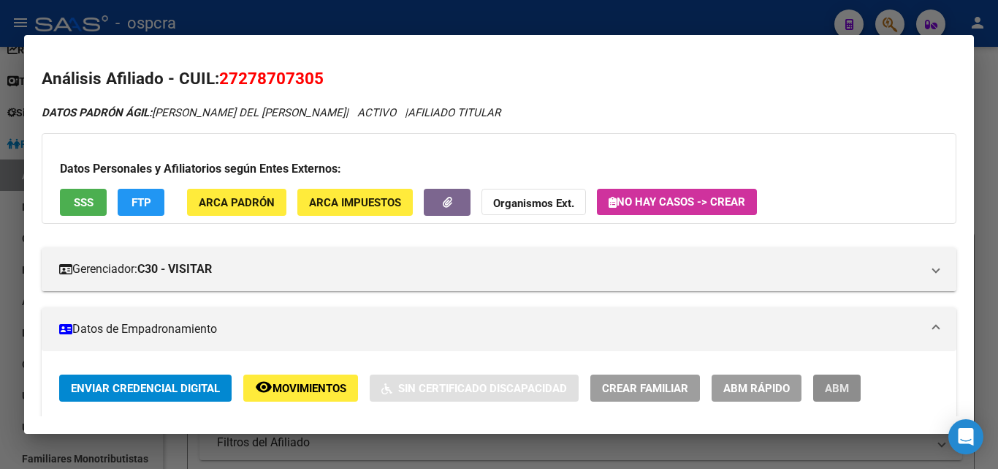
click at [846, 393] on span "ABM" at bounding box center [837, 388] width 24 height 13
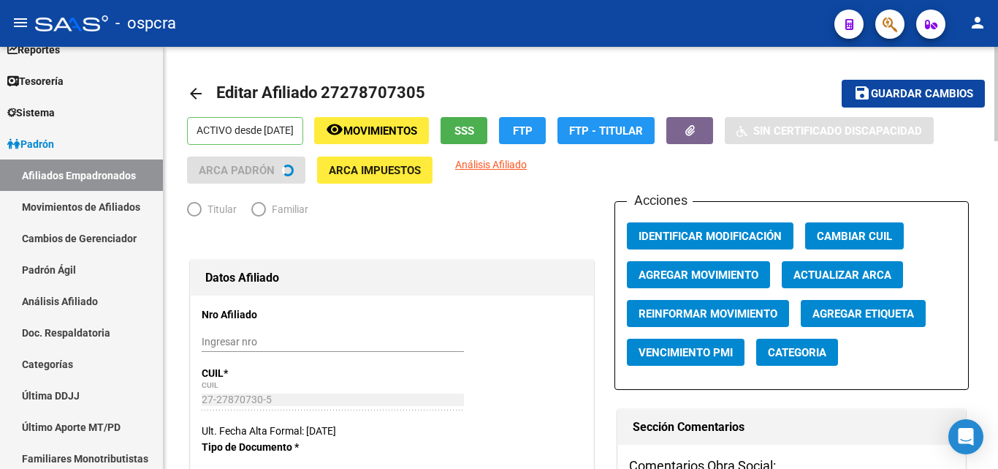
radio input "true"
type input "30-53025412-3"
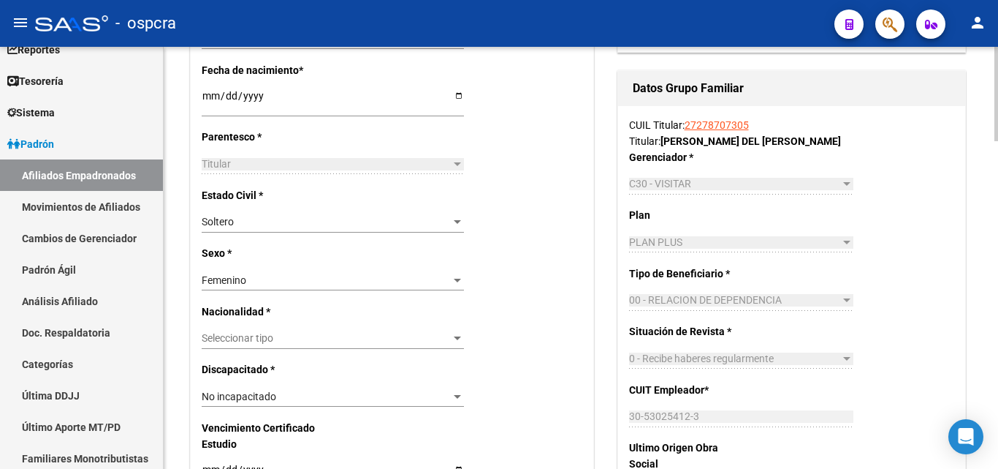
scroll to position [585, 0]
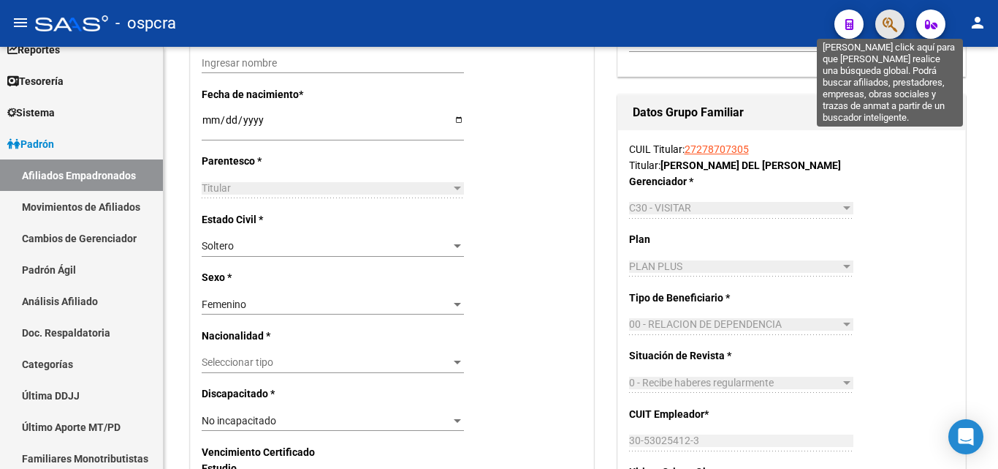
click at [890, 18] on icon "button" at bounding box center [890, 24] width 15 height 17
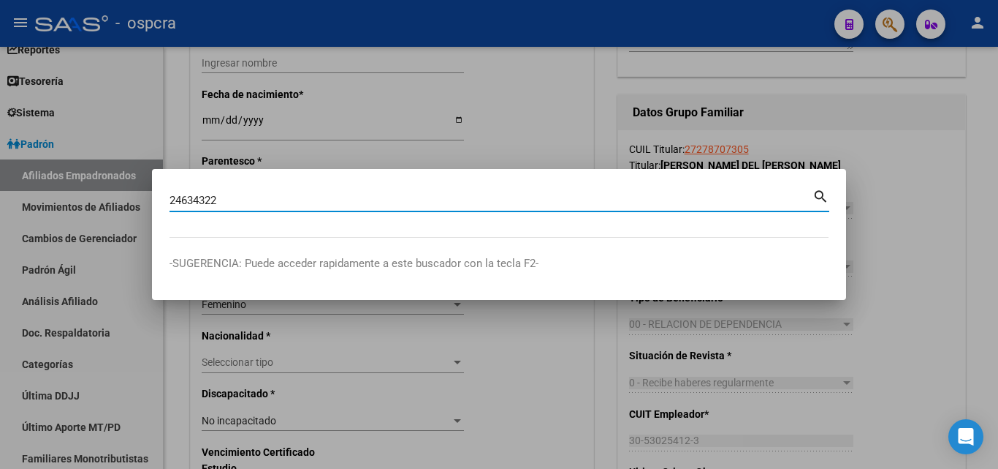
type input "24634322"
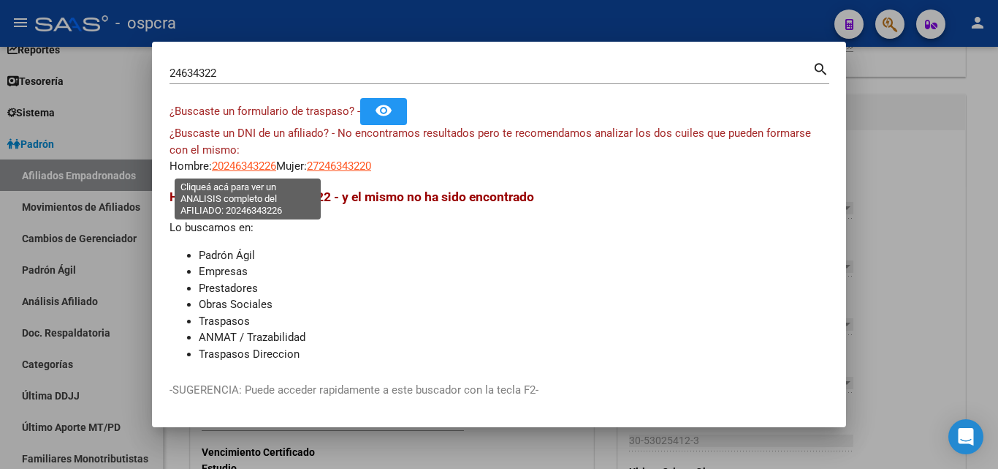
click at [248, 172] on span "20246343226" at bounding box center [244, 165] width 64 height 13
type textarea "20246343226"
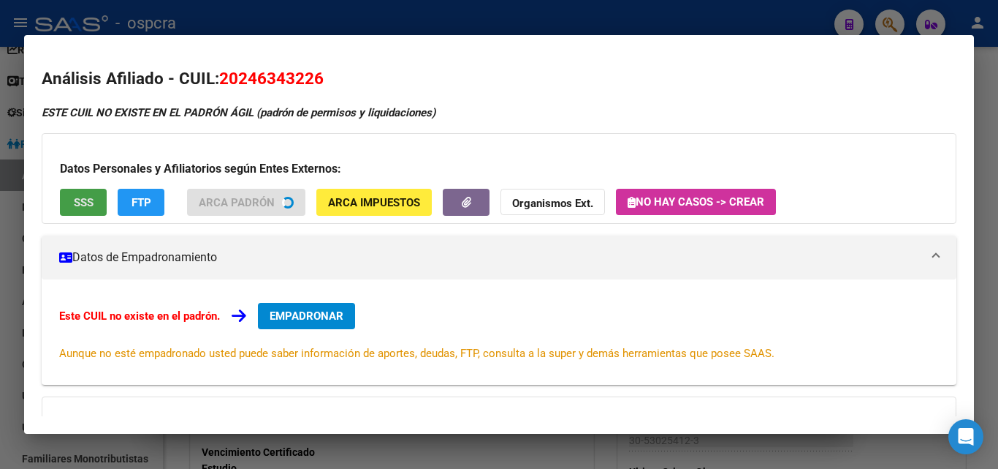
click at [77, 208] on span "SSS" at bounding box center [84, 202] width 20 height 13
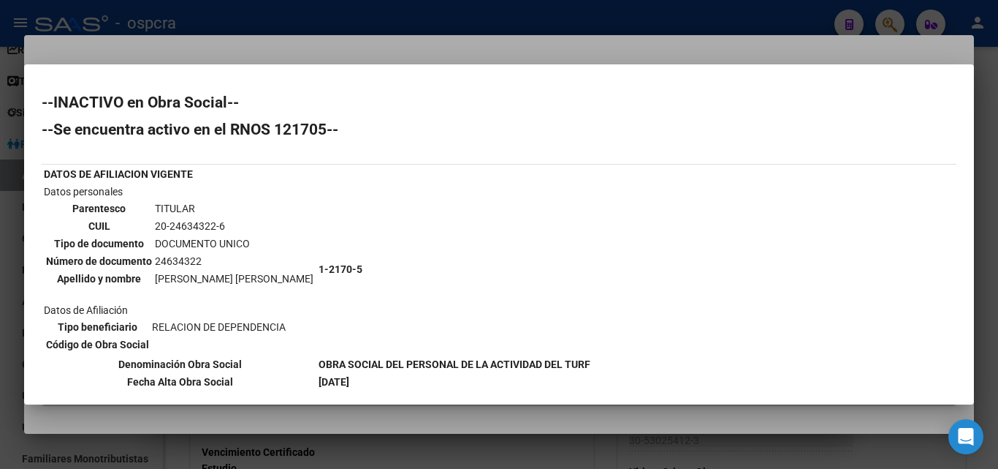
click at [524, 29] on div at bounding box center [499, 234] width 998 height 469
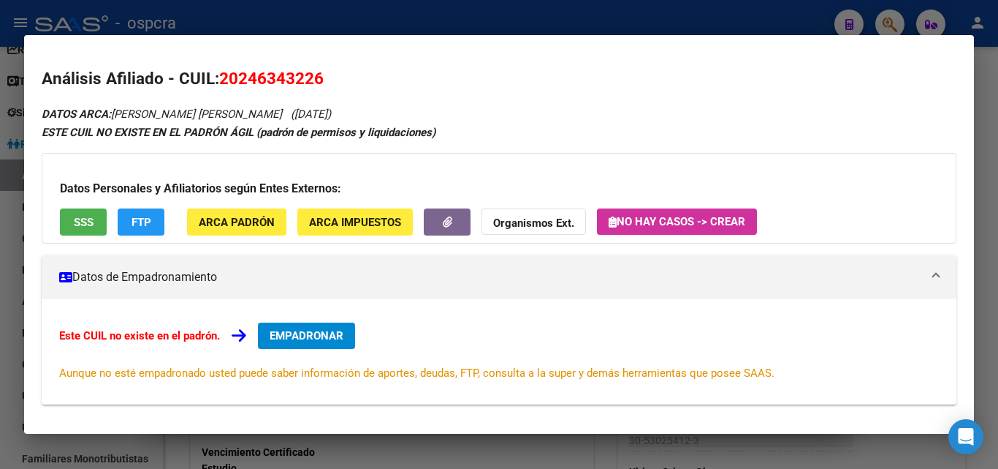
drag, startPoint x: 637, startPoint y: 15, endPoint x: 759, endPoint y: 12, distance: 122.1
click at [638, 15] on div at bounding box center [499, 234] width 998 height 469
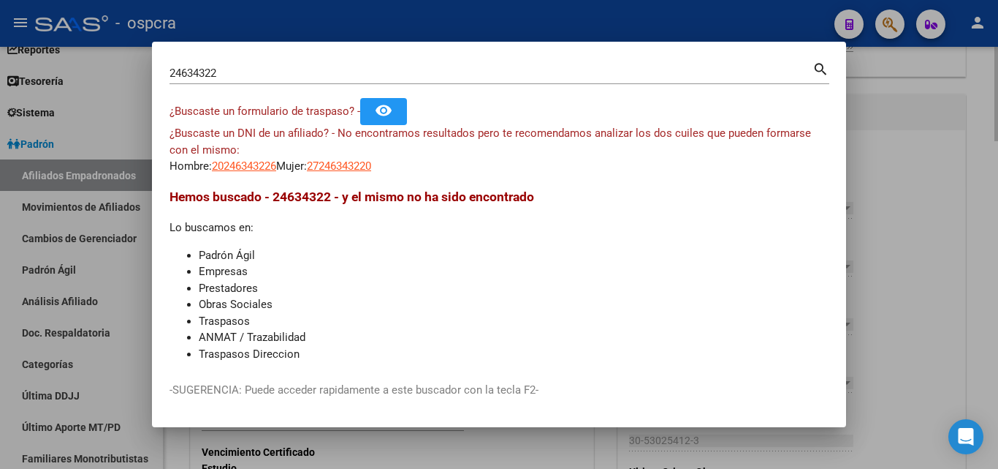
drag, startPoint x: 879, startPoint y: 114, endPoint x: 868, endPoint y: 48, distance: 66.7
click at [879, 114] on div at bounding box center [499, 234] width 998 height 469
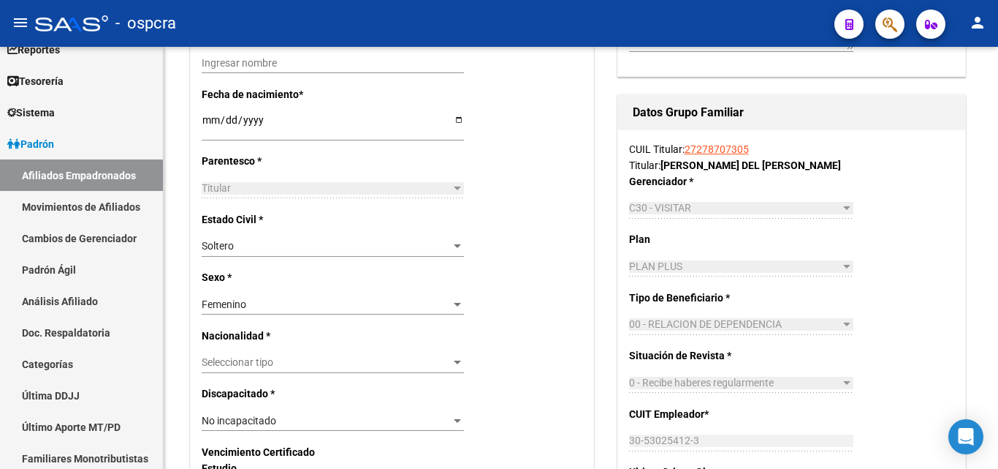
click at [879, 10] on div at bounding box center [884, 24] width 41 height 30
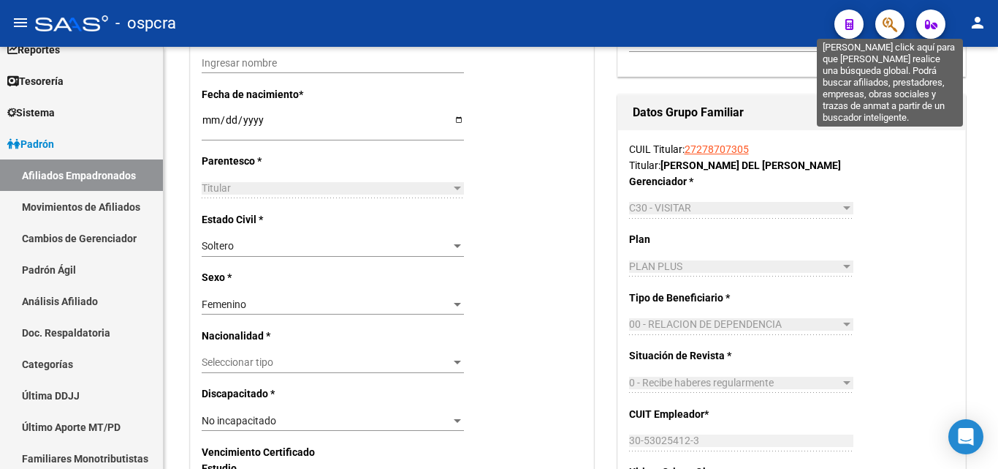
click at [893, 26] on icon "button" at bounding box center [890, 24] width 15 height 17
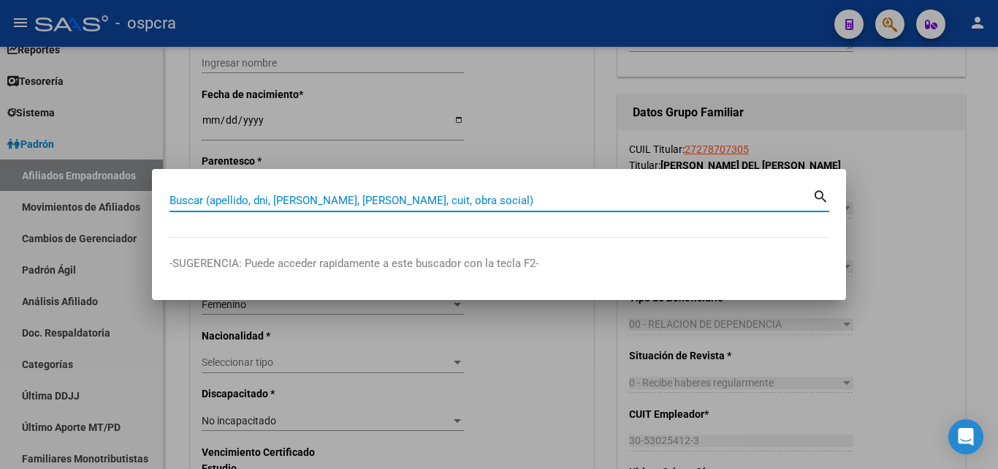
paste input "32.615.695"
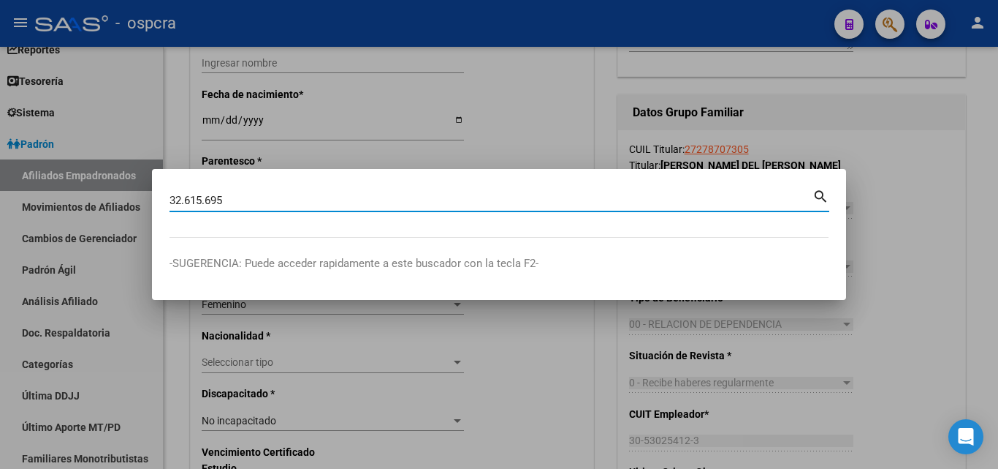
click at [185, 194] on input "32.615.695" at bounding box center [491, 200] width 643 height 13
click at [206, 200] on input "32615.695" at bounding box center [491, 200] width 643 height 13
type input "32615695"
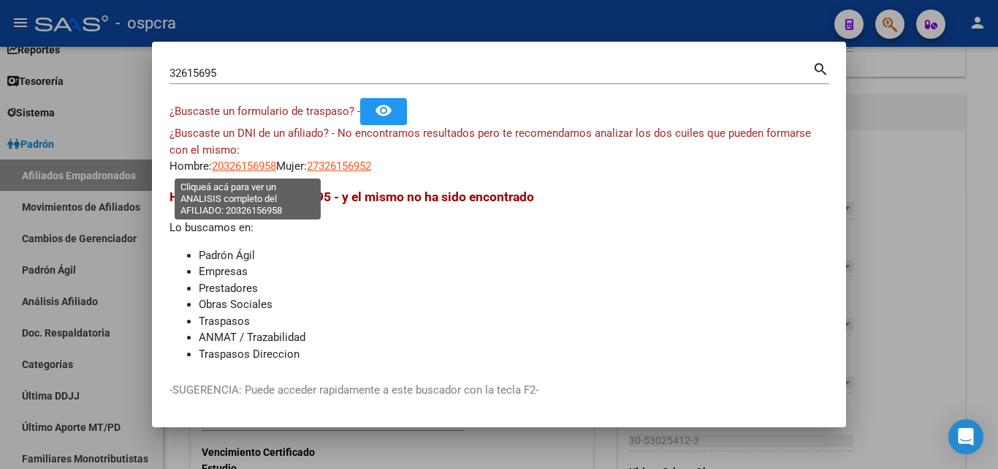
click at [250, 166] on span "20326156958" at bounding box center [244, 165] width 64 height 13
type textarea "20326156958"
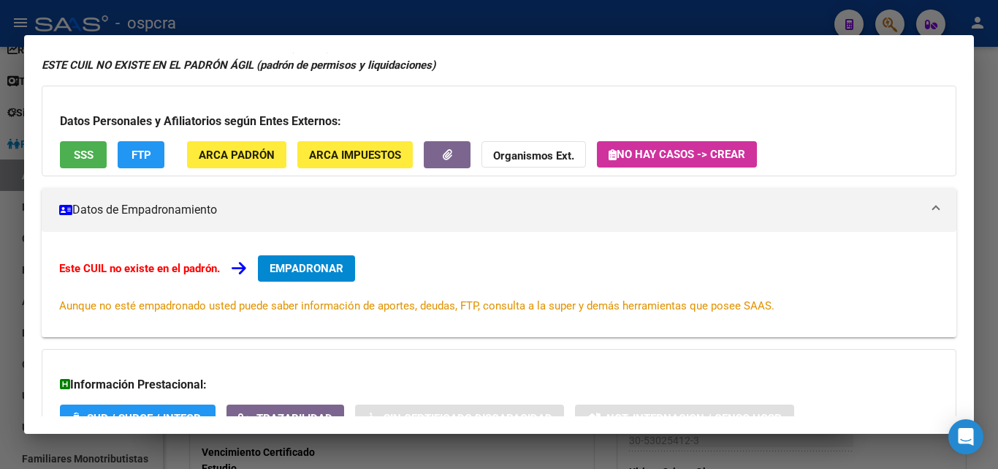
scroll to position [219, 0]
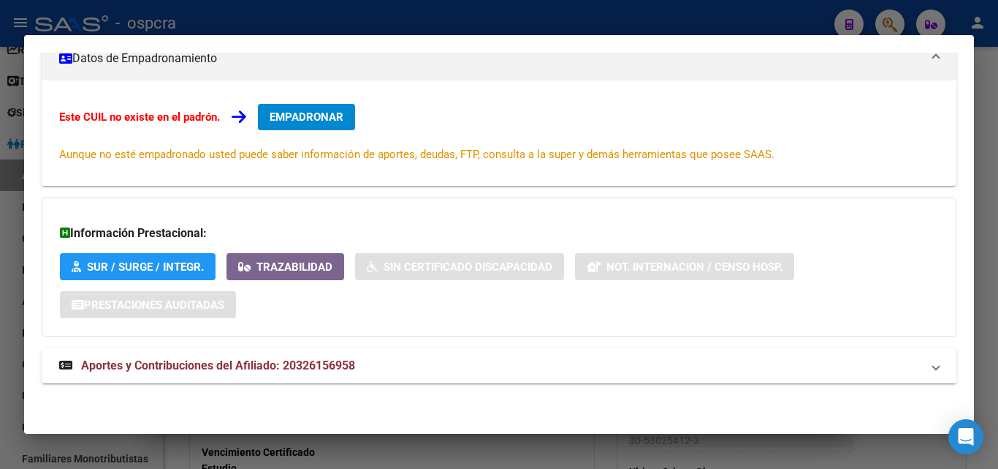
click at [271, 357] on strong "Aportes y Contribuciones del Afiliado: 20326156958" at bounding box center [207, 366] width 296 height 18
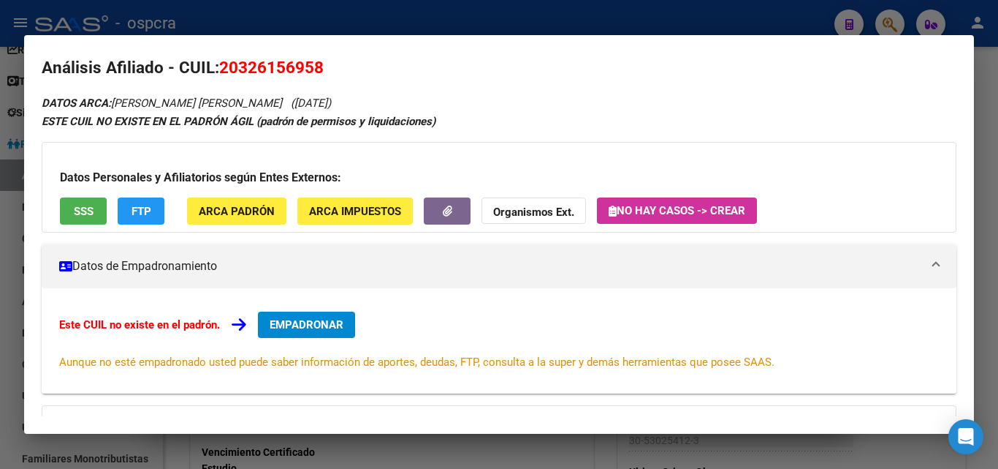
scroll to position [0, 0]
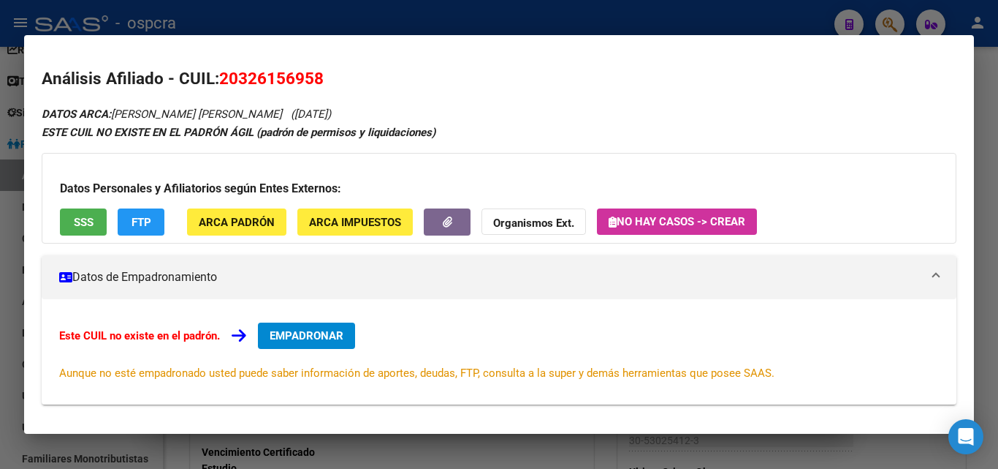
click at [289, 336] on span "EMPADRONAR" at bounding box center [307, 335] width 74 height 13
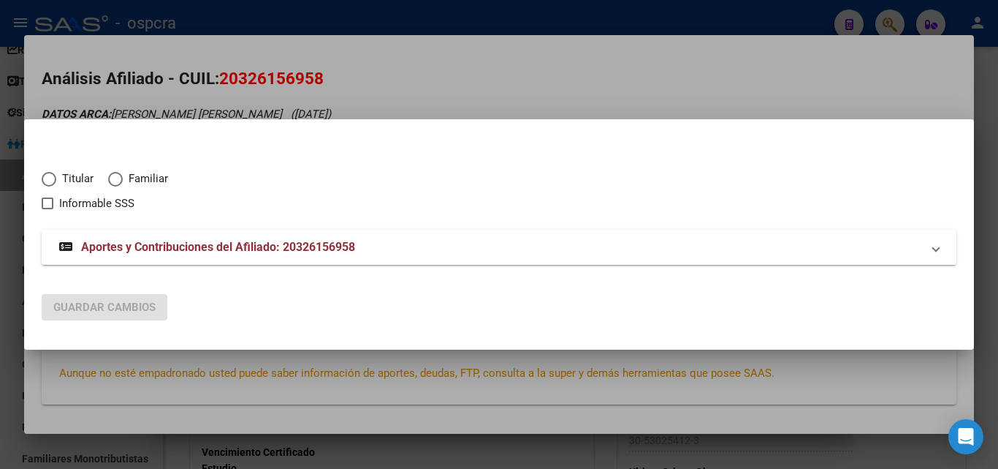
click at [44, 178] on span "Elija una opción" at bounding box center [49, 179] width 15 height 15
click at [44, 178] on input "Titular" at bounding box center [49, 179] width 15 height 15
radio input "true"
checkbox input "true"
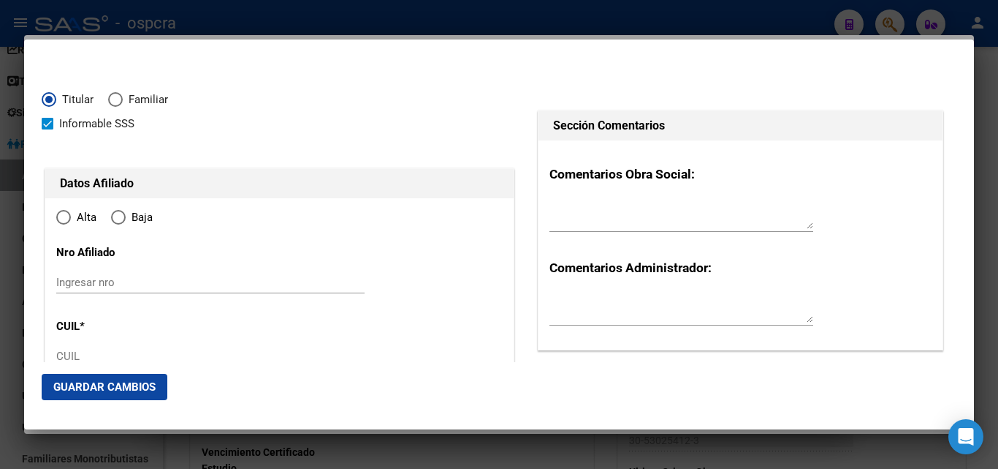
type input "20-32615695-8"
radio input "true"
type input "32615695"
type input "[DATE]"
type input "1650"
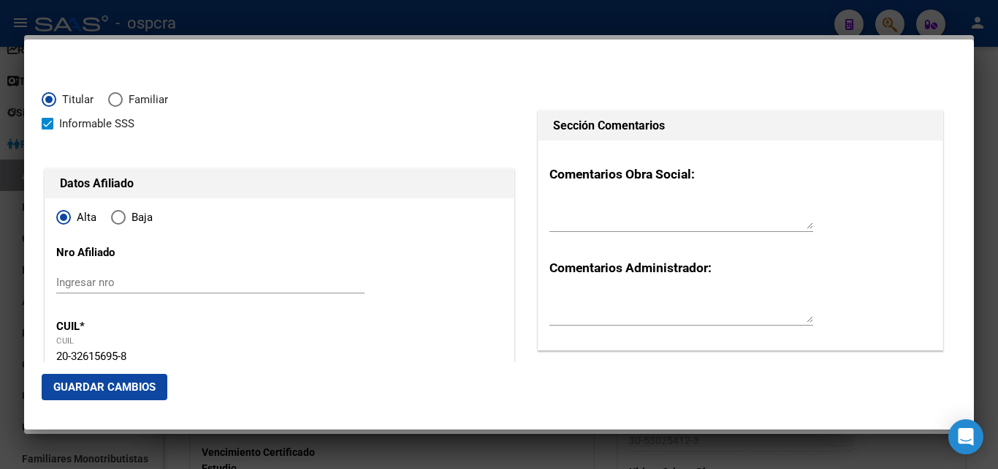
type input "MACCARRONE"
type input "[PERSON_NAME]"
type input "SAN MARTIN"
type input "SALADILLO"
type input "1511"
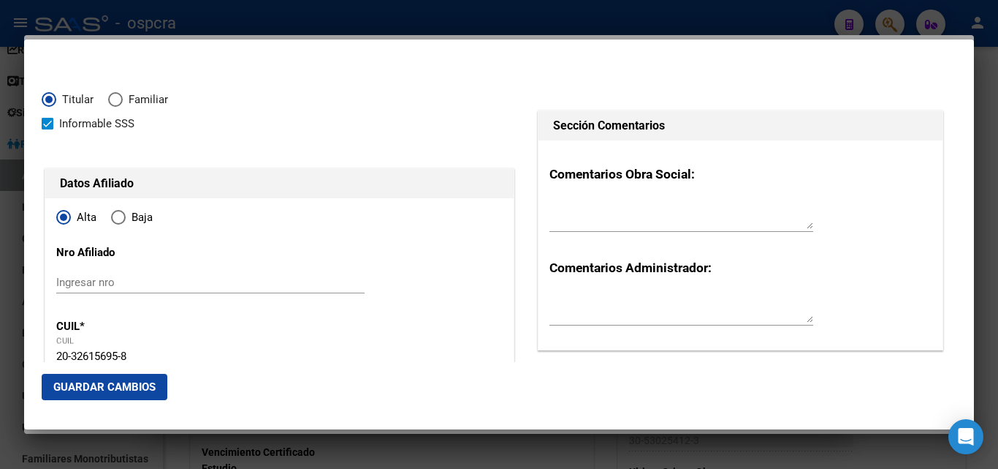
type input "SAN MARTIN"
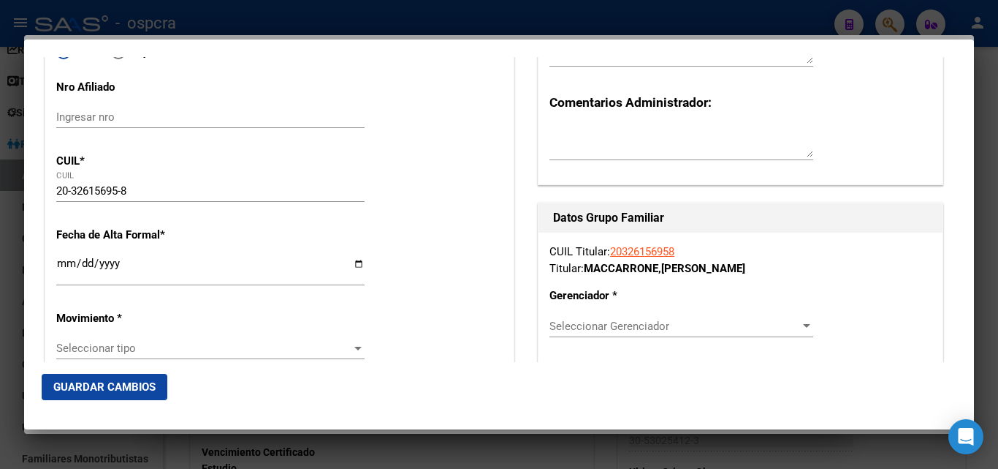
scroll to position [219, 0]
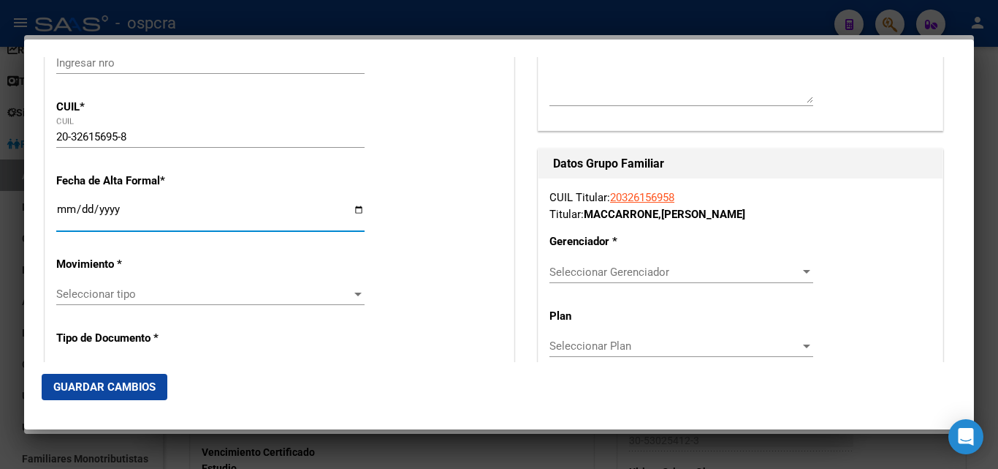
click at [355, 211] on input "Ingresar fecha" at bounding box center [210, 214] width 308 height 23
type input "[DATE]"
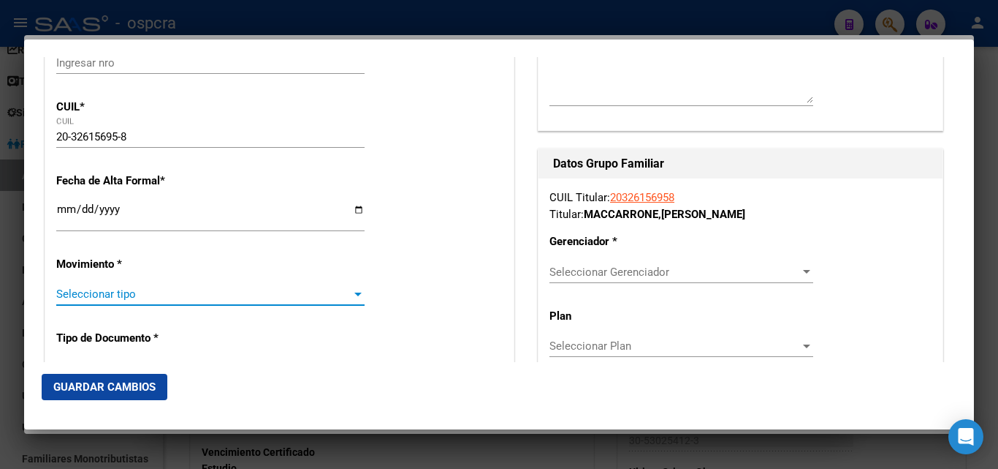
click at [352, 295] on div at bounding box center [358, 294] width 13 height 12
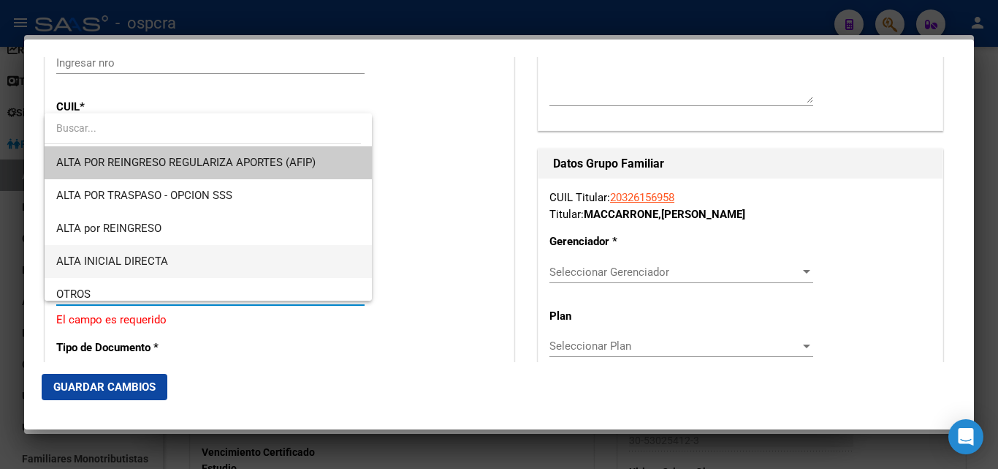
click at [181, 262] on span "ALTA INICIAL DIRECTA" at bounding box center [208, 261] width 304 height 33
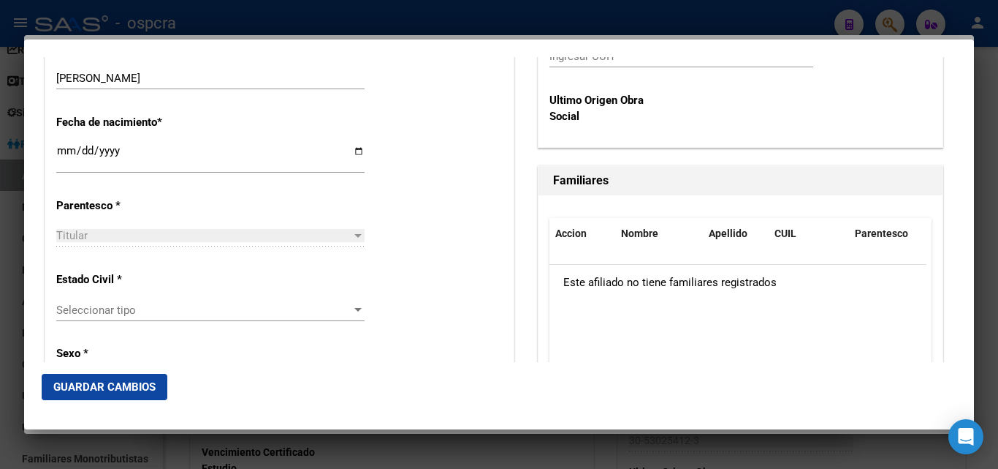
scroll to position [804, 0]
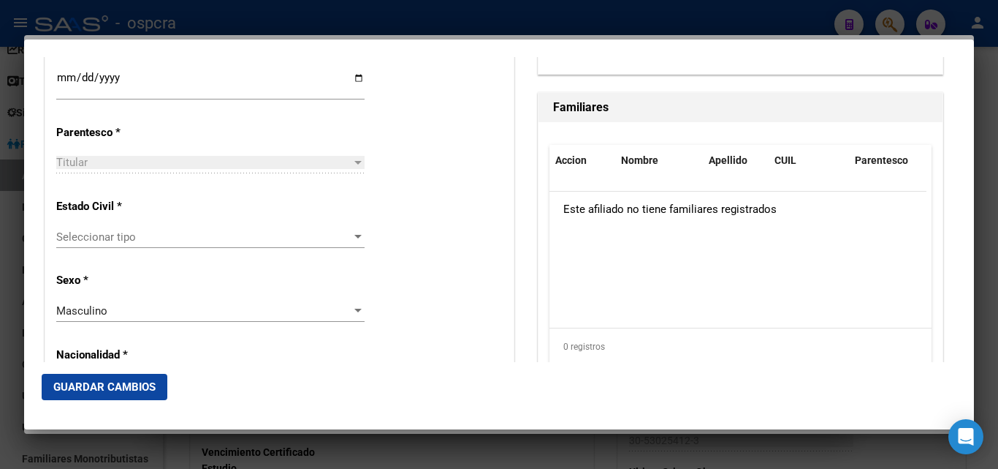
click at [304, 251] on div "Seleccionar tipo Seleccionar tipo" at bounding box center [210, 244] width 308 height 36
click at [319, 237] on span "Seleccionar tipo" at bounding box center [203, 236] width 295 height 13
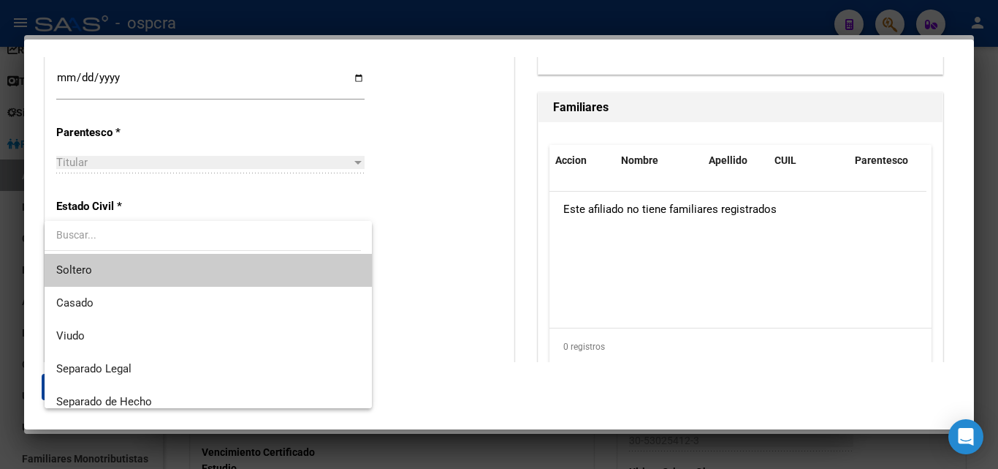
click at [238, 280] on span "Soltero" at bounding box center [208, 270] width 304 height 33
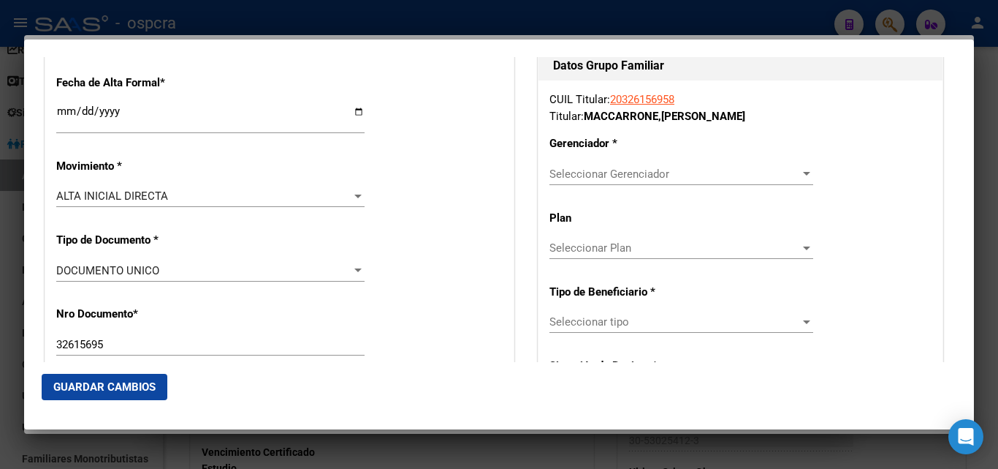
scroll to position [316, 0]
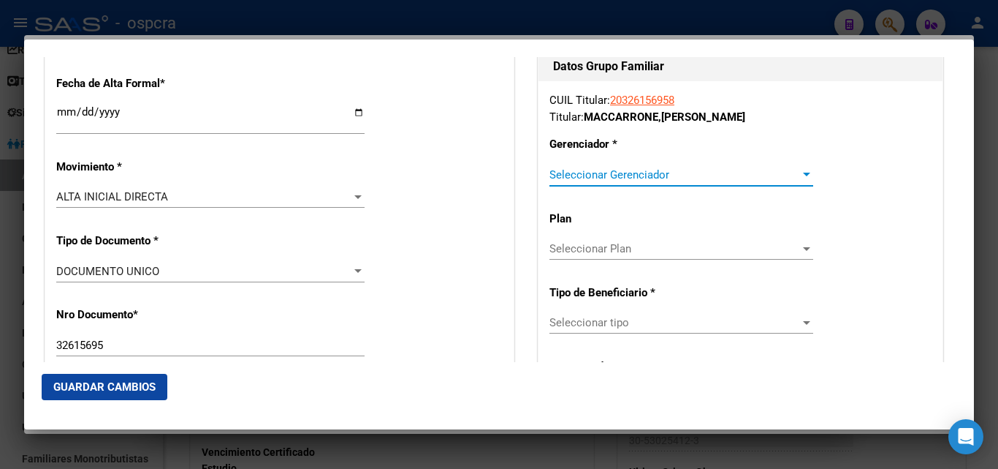
click at [803, 176] on div at bounding box center [806, 175] width 13 height 12
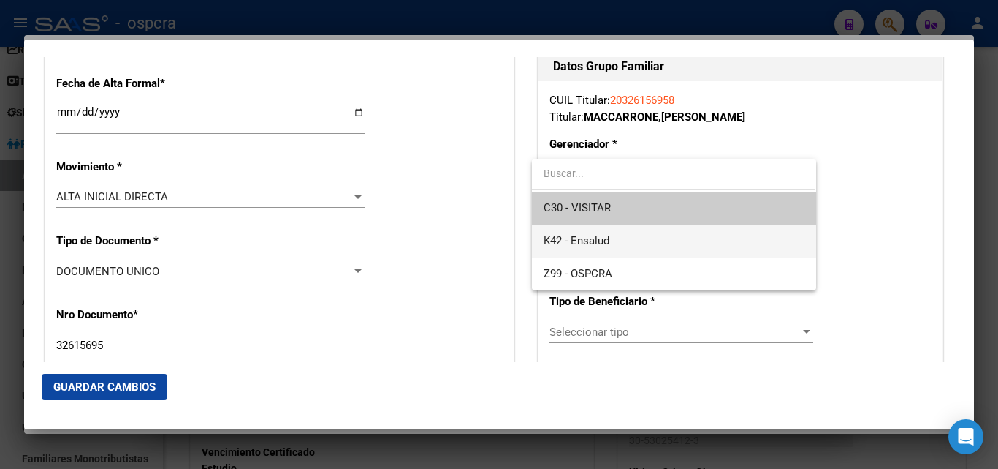
click at [645, 238] on span "K42 - Ensalud" at bounding box center [674, 240] width 260 height 33
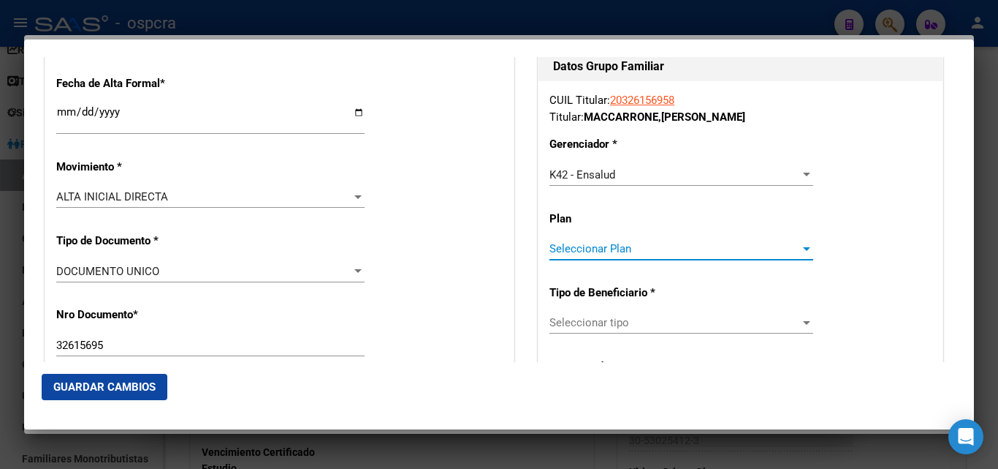
click at [678, 244] on span "Seleccionar Plan" at bounding box center [675, 248] width 251 height 13
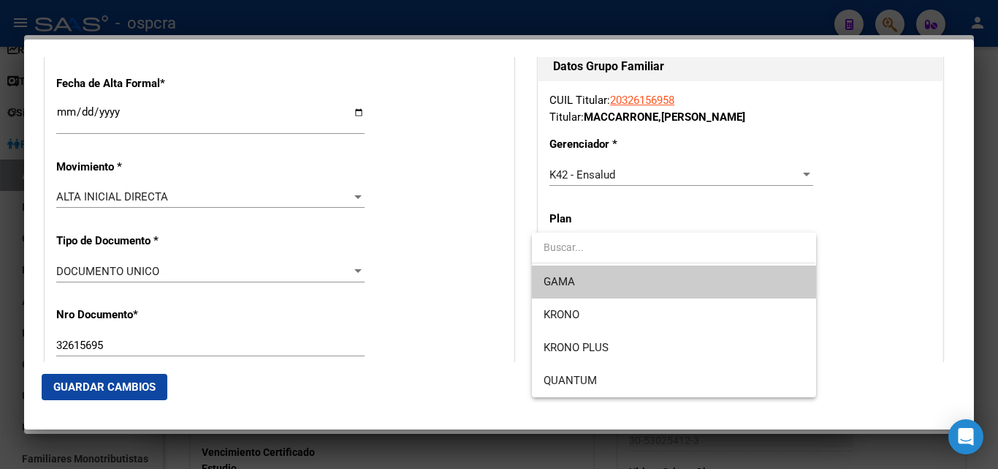
click at [577, 284] on span "GAMA" at bounding box center [674, 281] width 260 height 33
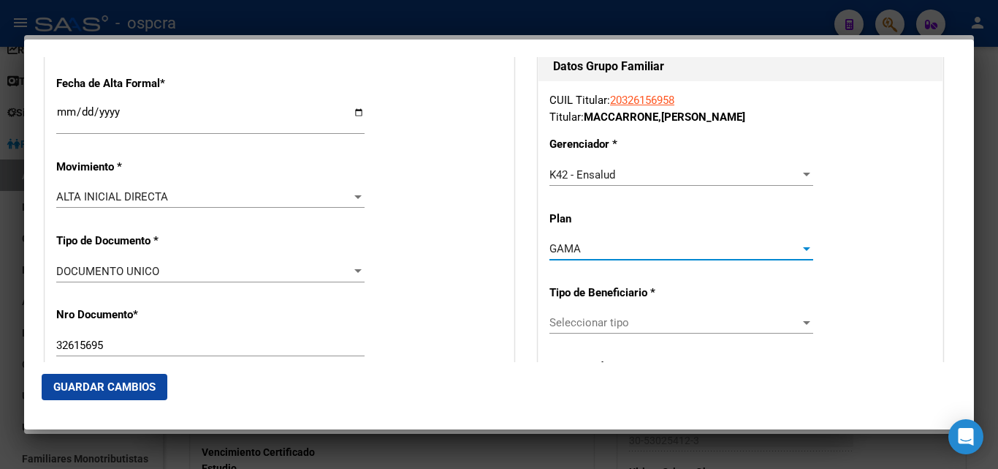
scroll to position [390, 0]
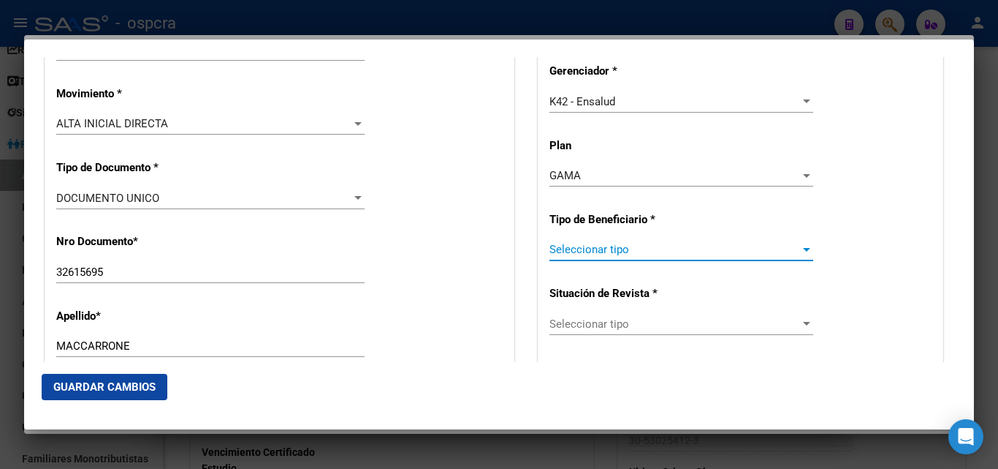
click at [738, 244] on span "Seleccionar tipo" at bounding box center [675, 249] width 251 height 13
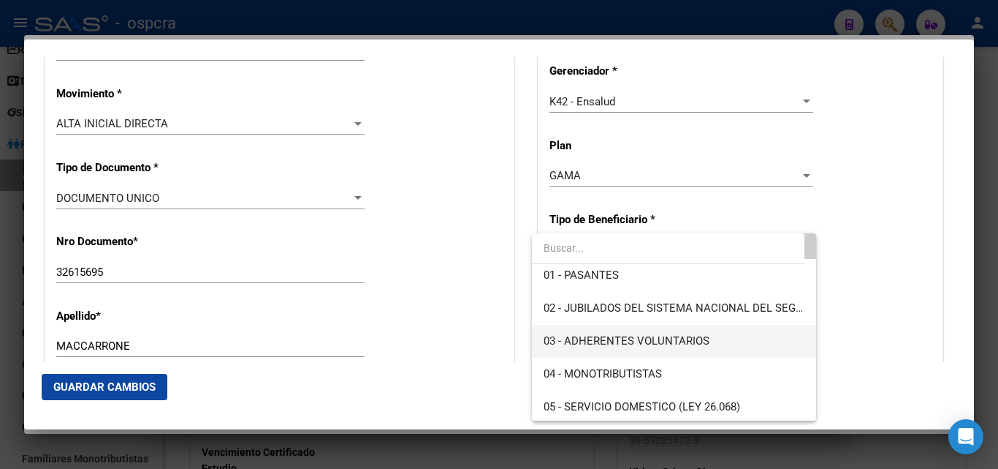
scroll to position [73, 0]
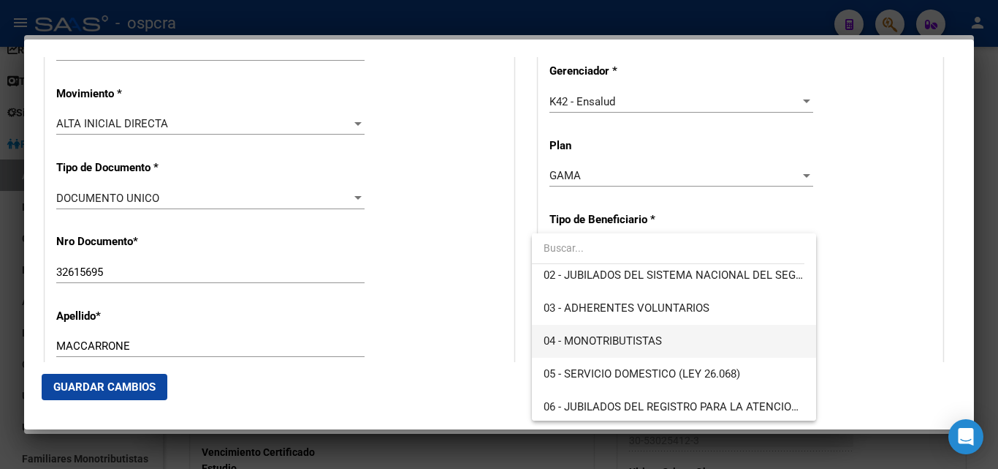
click at [626, 332] on span "04 - MONOTRIBUTISTAS" at bounding box center [674, 341] width 260 height 33
type input "20-32615695-8"
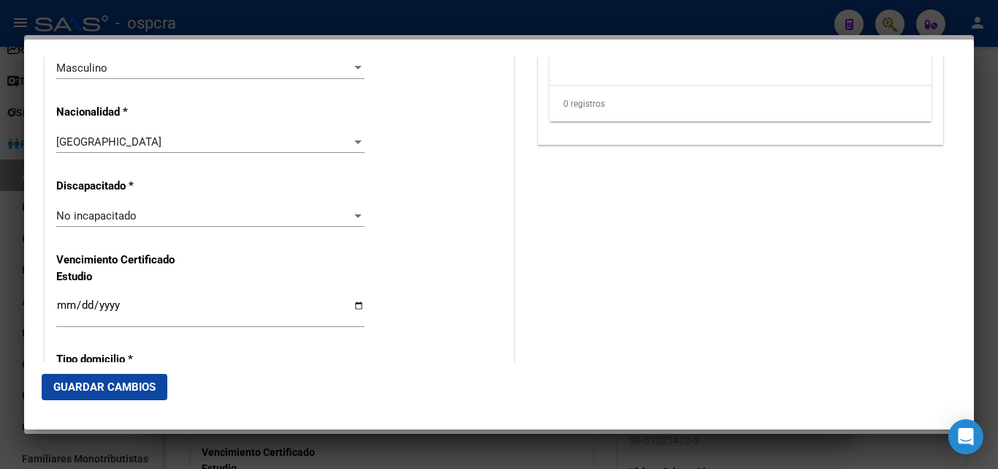
scroll to position [1047, 0]
click at [148, 383] on span "Guardar Cambios" at bounding box center [104, 386] width 102 height 13
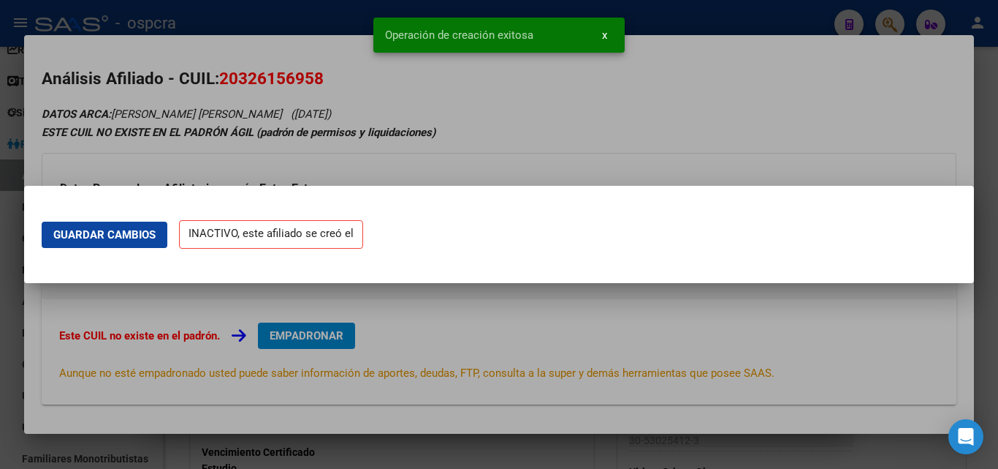
scroll to position [0, 0]
